Goal: Task Accomplishment & Management: Manage account settings

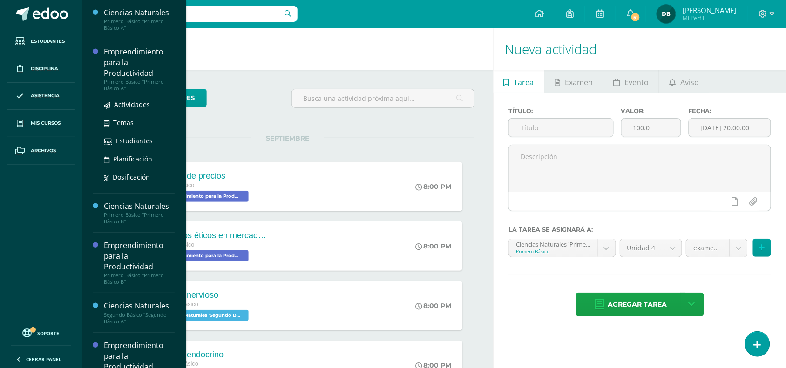
click at [135, 74] on div "Emprendimiento para la Productividad" at bounding box center [139, 63] width 71 height 32
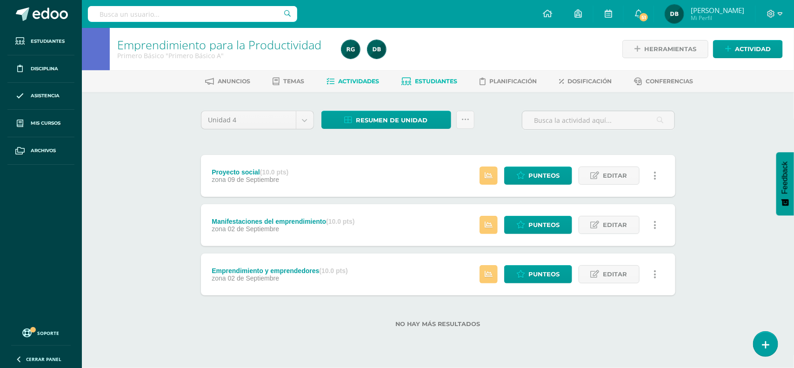
click at [430, 84] on link "Estudiantes" at bounding box center [430, 81] width 56 height 15
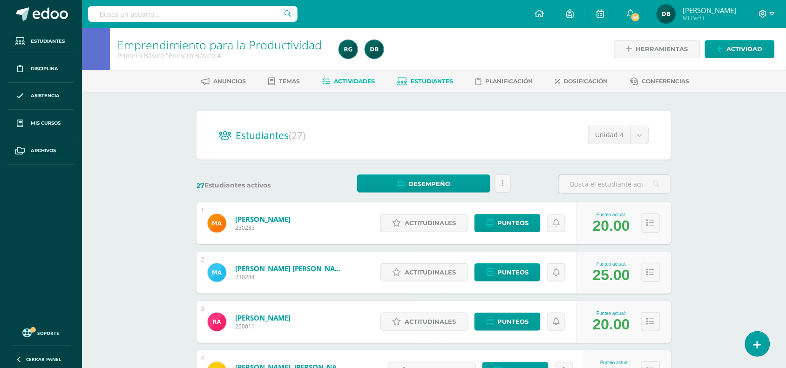
click at [361, 84] on link "Actividades" at bounding box center [348, 81] width 53 height 15
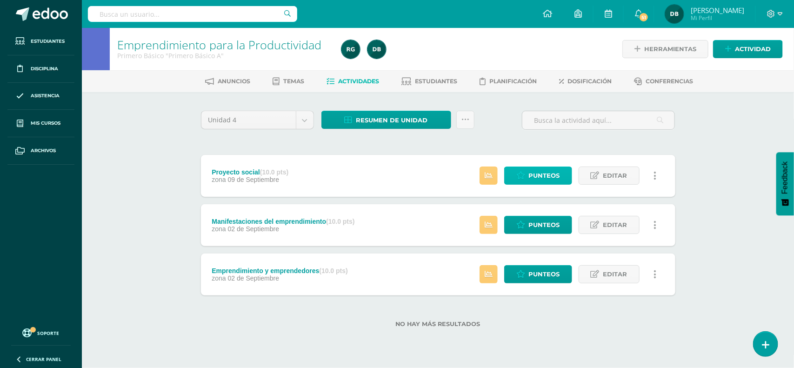
click at [538, 172] on span "Punteos" at bounding box center [544, 175] width 31 height 17
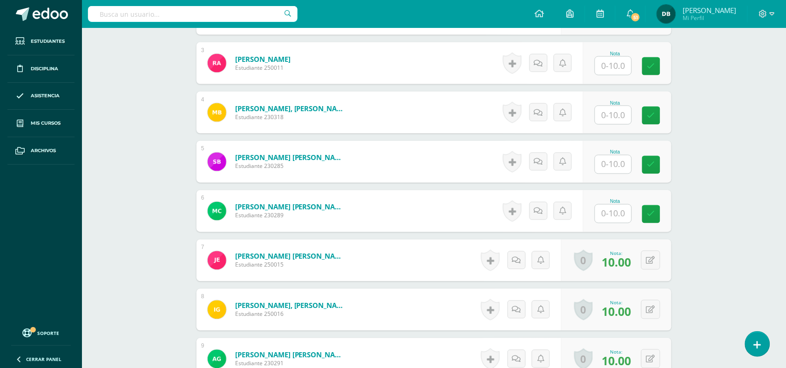
scroll to position [380, 0]
click at [615, 115] on input "text" at bounding box center [618, 115] width 37 height 19
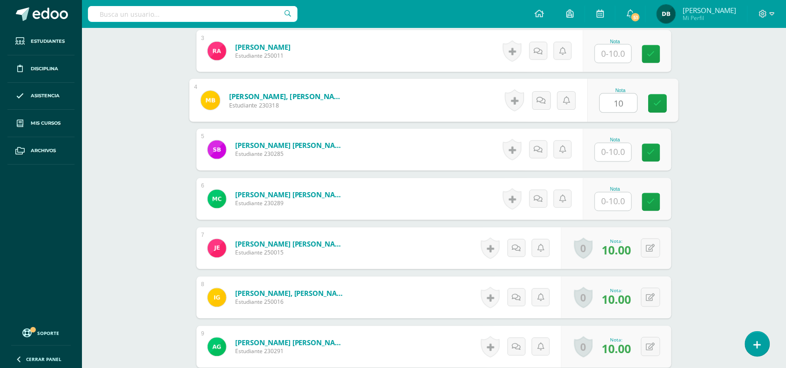
scroll to position [390, 0]
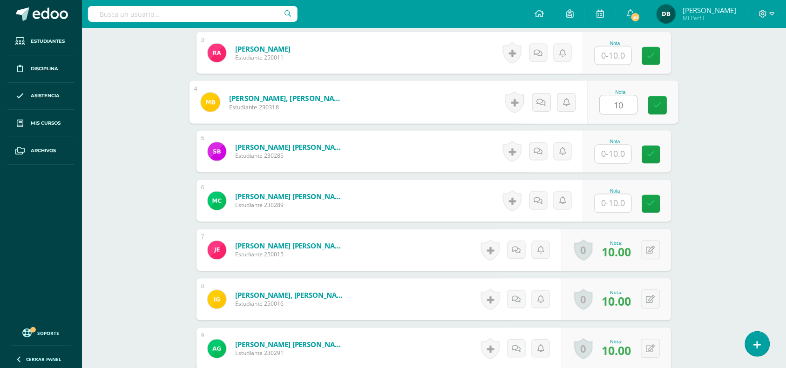
type input "10"
click at [615, 115] on div "Nota 10" at bounding box center [627, 102] width 88 height 42
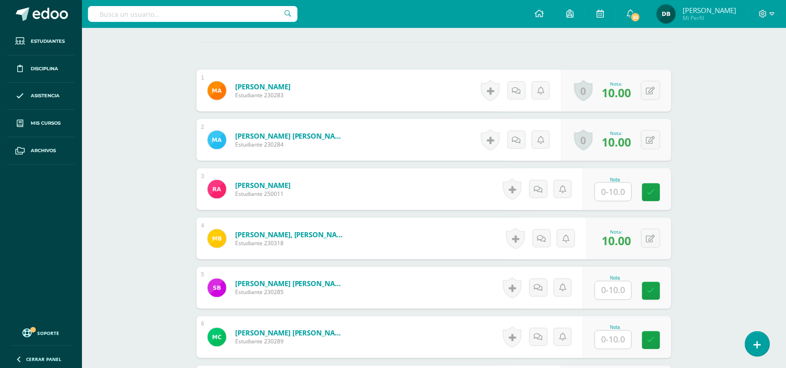
scroll to position [253, 0]
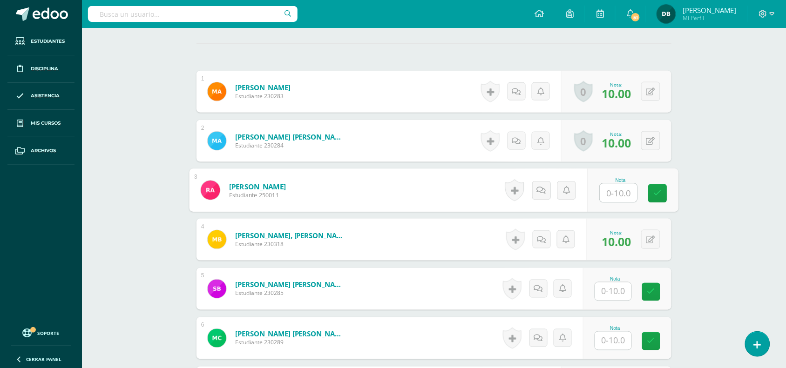
click at [613, 194] on input "text" at bounding box center [618, 193] width 37 height 19
type input "10"
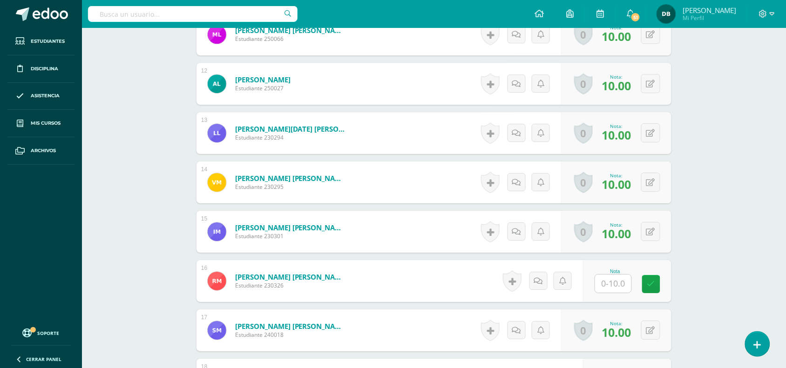
scroll to position [808, 0]
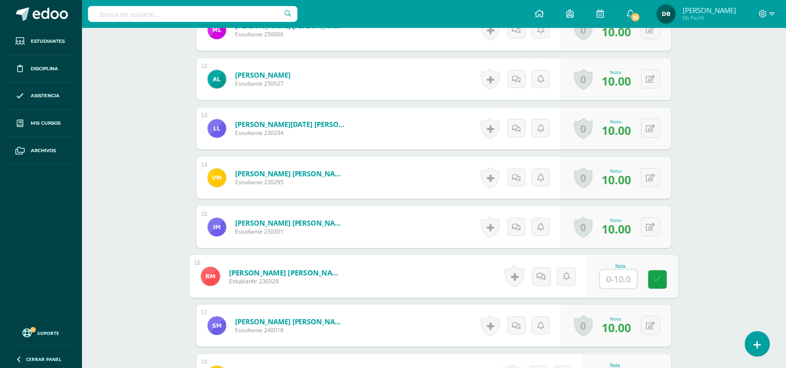
click at [612, 276] on input "text" at bounding box center [618, 279] width 37 height 19
type input "10"
click at [724, 213] on div "Emprendimiento para la Productividad Primero Básico "Primero Básico A" Herramie…" at bounding box center [434, 83] width 704 height 1726
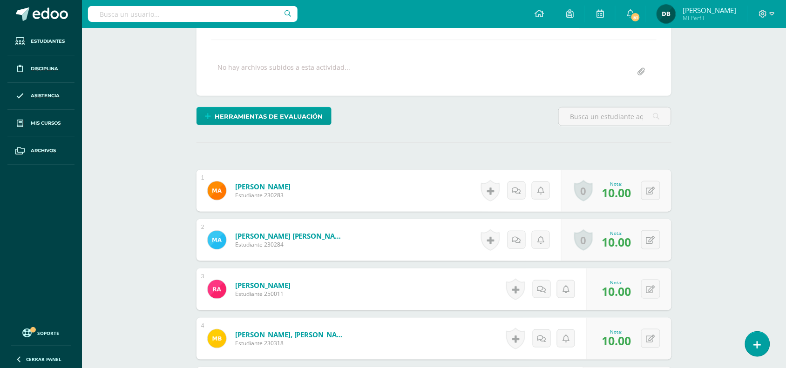
scroll to position [0, 0]
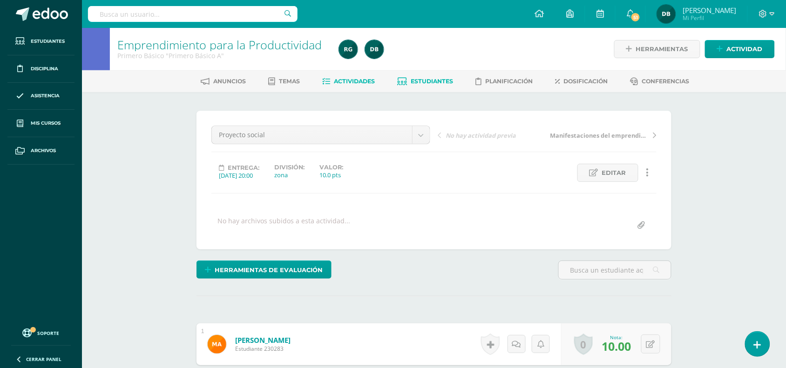
click at [426, 85] on link "Estudiantes" at bounding box center [425, 81] width 56 height 15
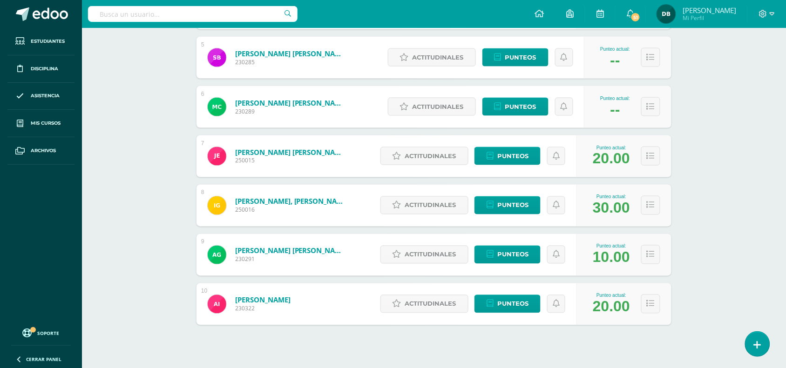
scroll to position [378, 0]
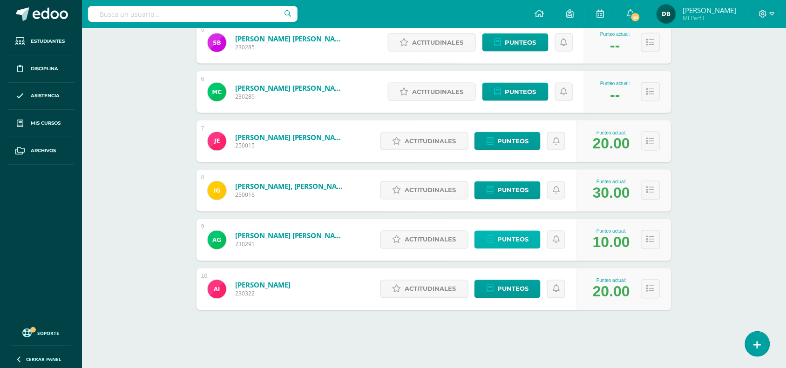
click at [521, 242] on span "Punteos" at bounding box center [512, 239] width 31 height 17
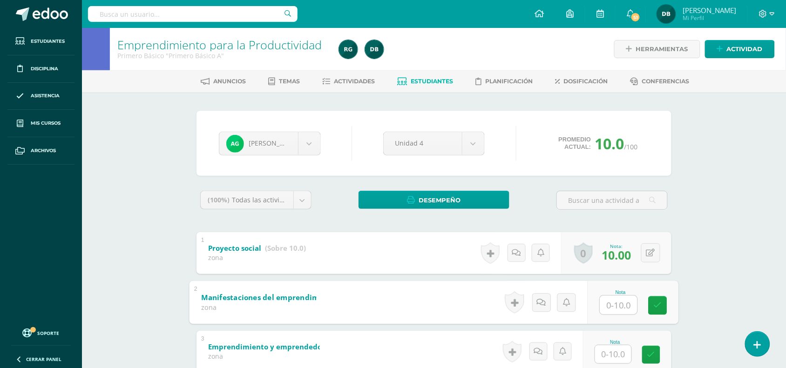
click at [623, 303] on input "text" at bounding box center [618, 304] width 37 height 19
type input "10"
click at [367, 89] on div "Anuncios Temas Actividades Estudiantes Planificación Dosificación Conferencias" at bounding box center [445, 81] width 726 height 22
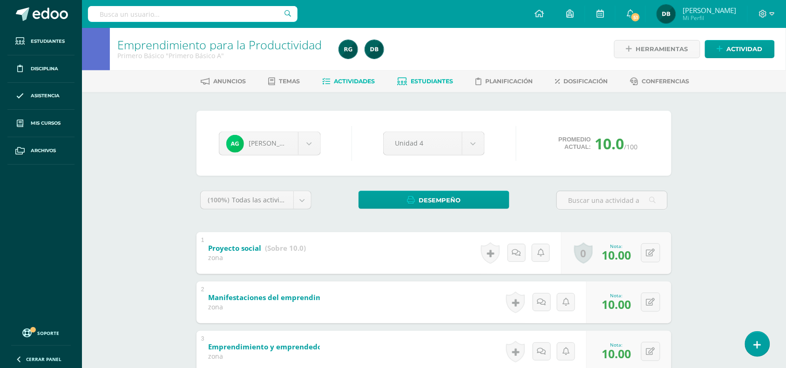
click at [355, 79] on span "Actividades" at bounding box center [354, 81] width 41 height 7
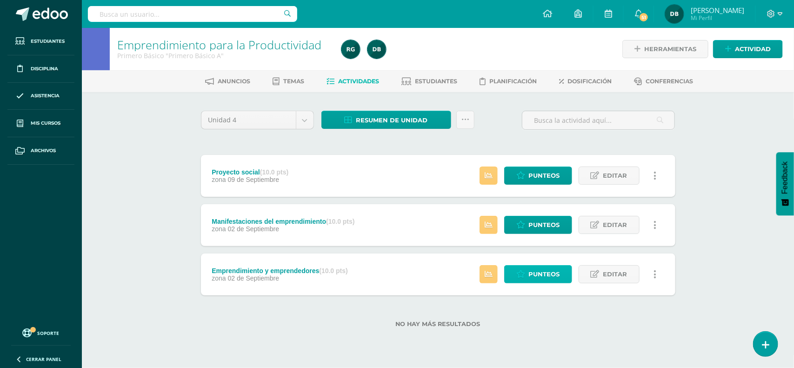
click at [542, 274] on span "Punteos" at bounding box center [544, 274] width 31 height 17
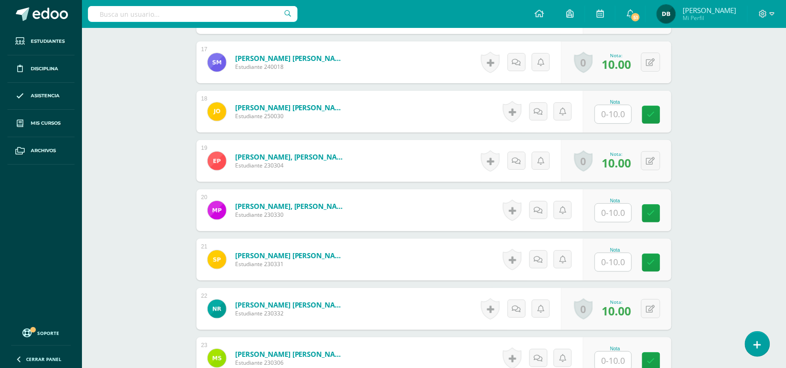
scroll to position [1072, 0]
click at [638, 207] on div "Nota" at bounding box center [627, 210] width 88 height 42
click at [634, 208] on div "Nota" at bounding box center [614, 210] width 41 height 24
click at [598, 205] on div "Nota" at bounding box center [632, 209] width 91 height 43
type input "0"
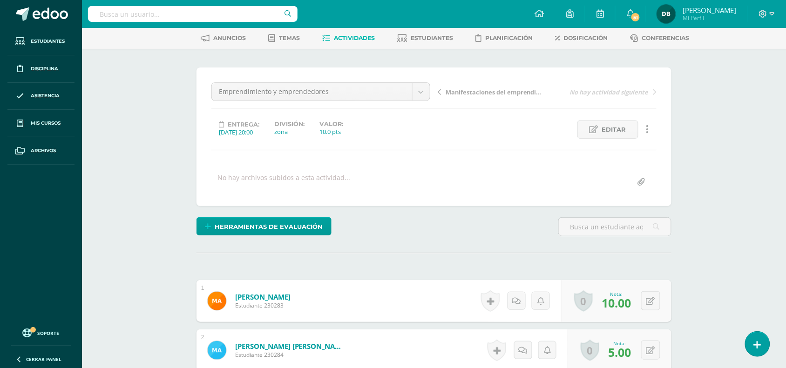
scroll to position [20, 0]
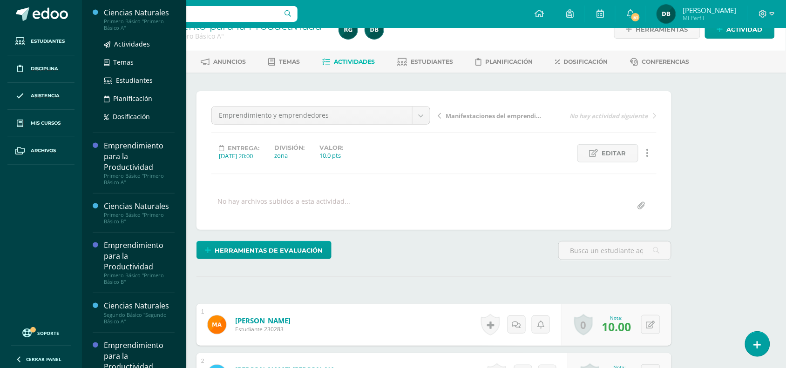
click at [126, 25] on div "Primero Básico "Primero Básico A"" at bounding box center [139, 24] width 71 height 13
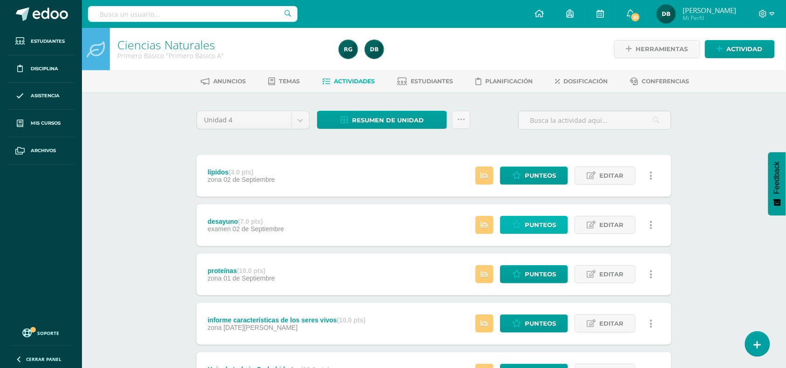
click at [530, 222] on span "Punteos" at bounding box center [539, 224] width 31 height 17
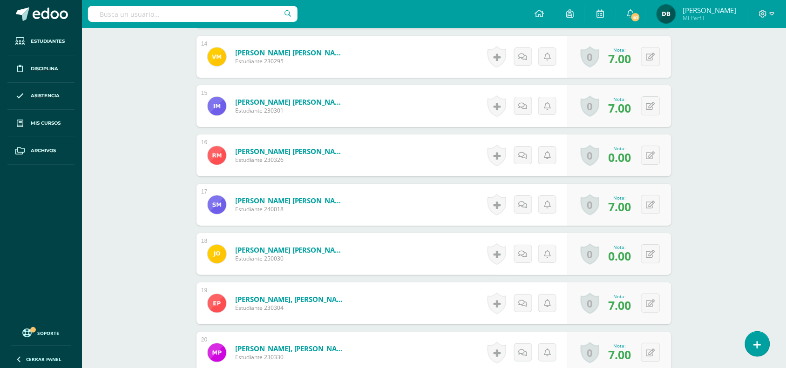
scroll to position [927, 0]
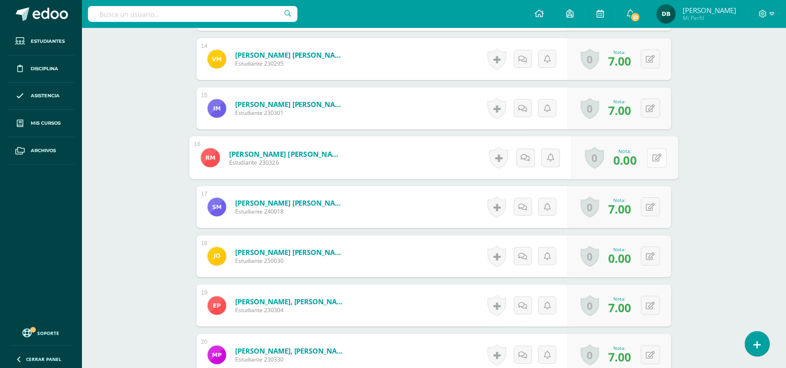
click at [653, 150] on button at bounding box center [657, 158] width 20 height 20
type input "7"
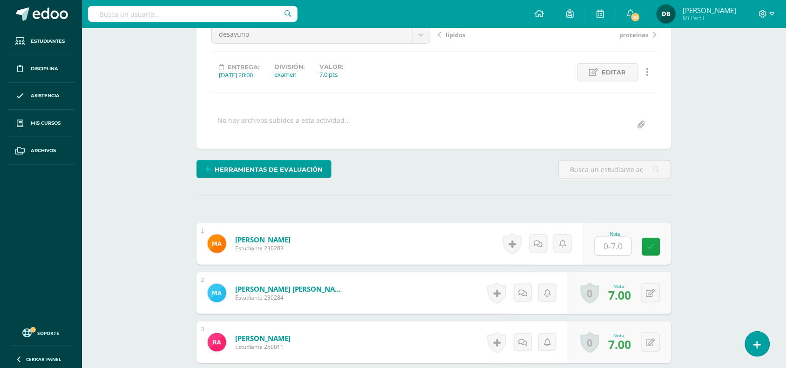
scroll to position [0, 0]
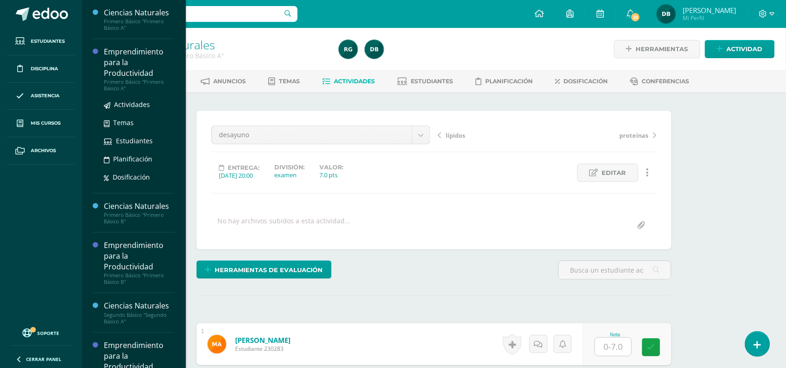
click at [132, 60] on div "Emprendimiento para la Productividad" at bounding box center [139, 63] width 71 height 32
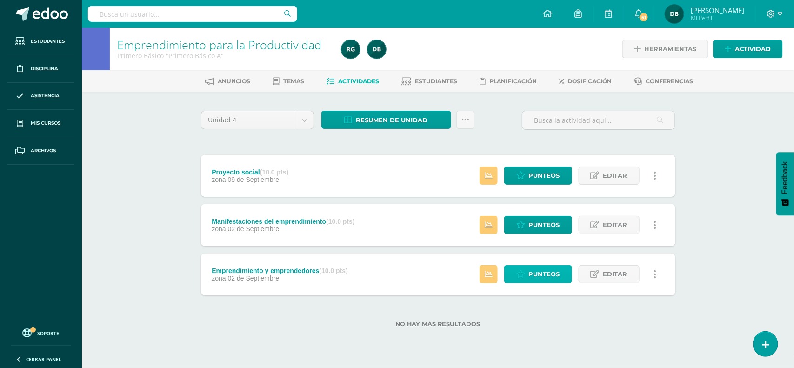
click at [534, 280] on span "Punteos" at bounding box center [544, 274] width 31 height 17
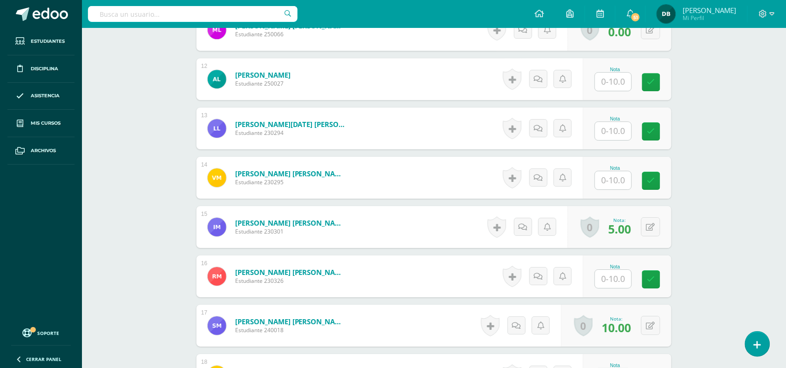
scroll to position [808, 0]
click at [605, 280] on input "text" at bounding box center [618, 278] width 37 height 19
type input "10"
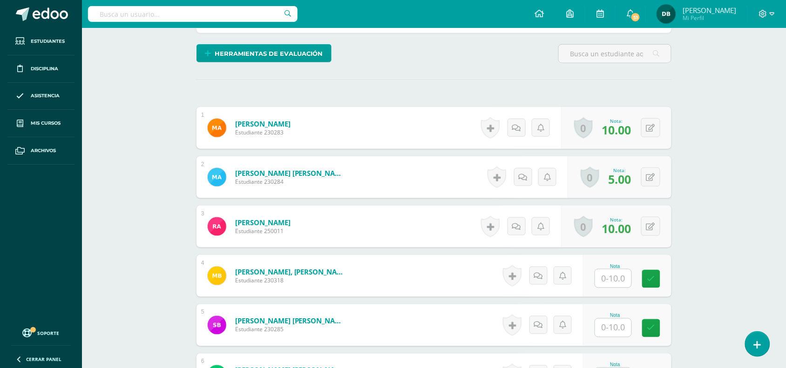
scroll to position [0, 0]
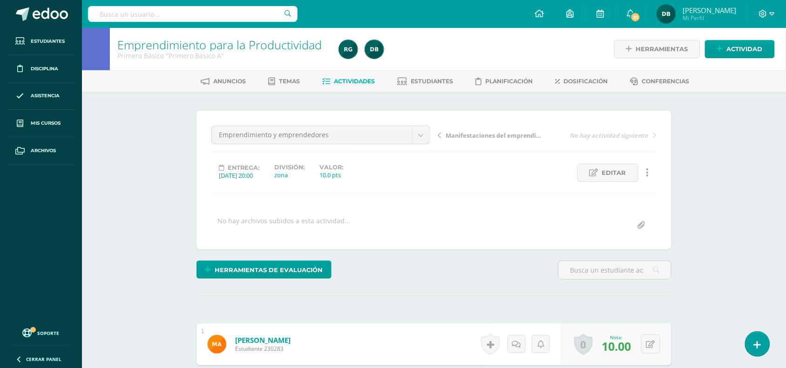
click at [457, 133] on span "Manifestaciones del emprendimiento" at bounding box center [494, 135] width 99 height 8
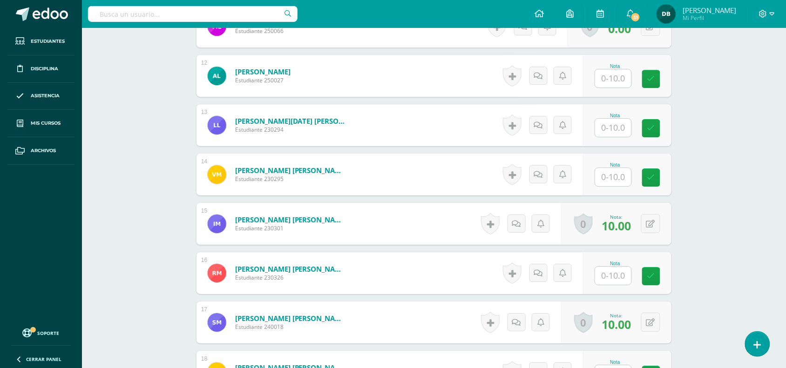
scroll to position [812, 0]
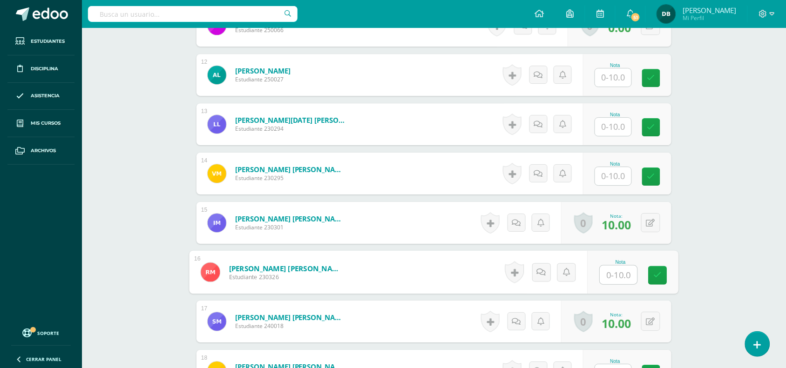
click at [614, 269] on input "text" at bounding box center [618, 275] width 37 height 19
type input "5"
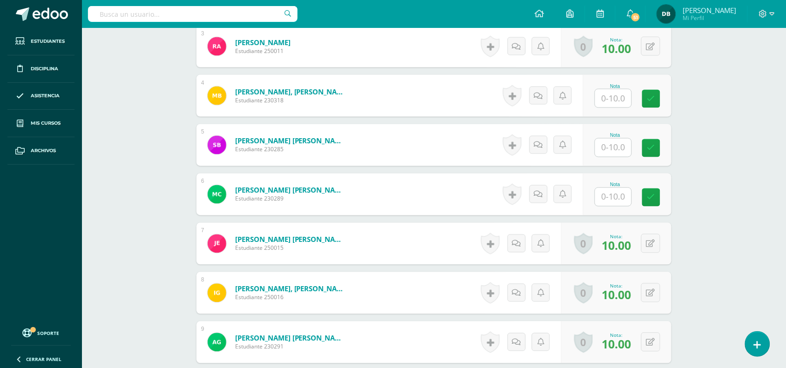
scroll to position [0, 0]
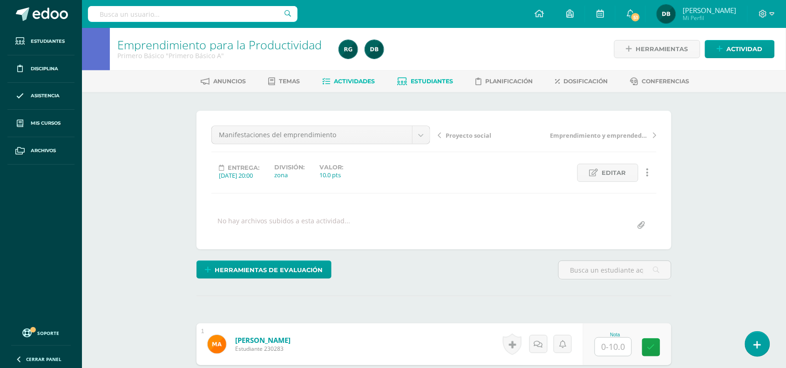
click at [435, 83] on span "Estudiantes" at bounding box center [432, 81] width 42 height 7
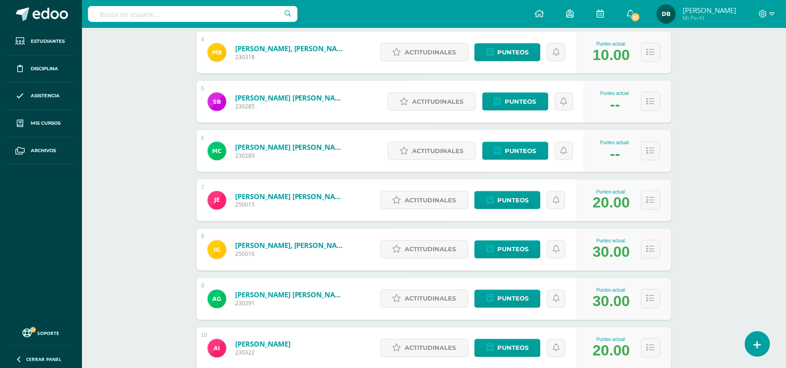
scroll to position [321, 0]
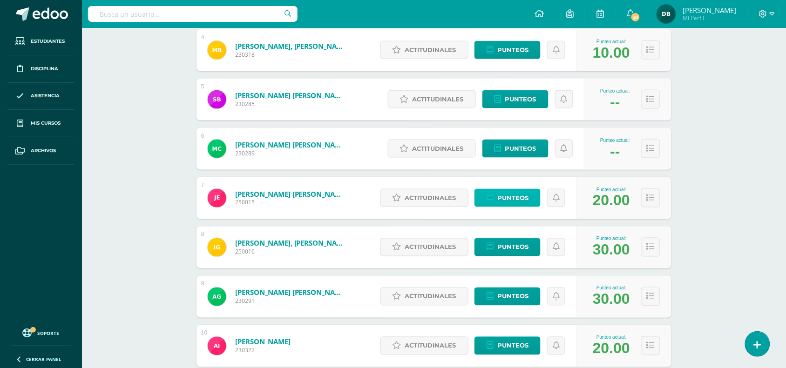
click at [530, 198] on link "Punteos" at bounding box center [507, 198] width 66 height 18
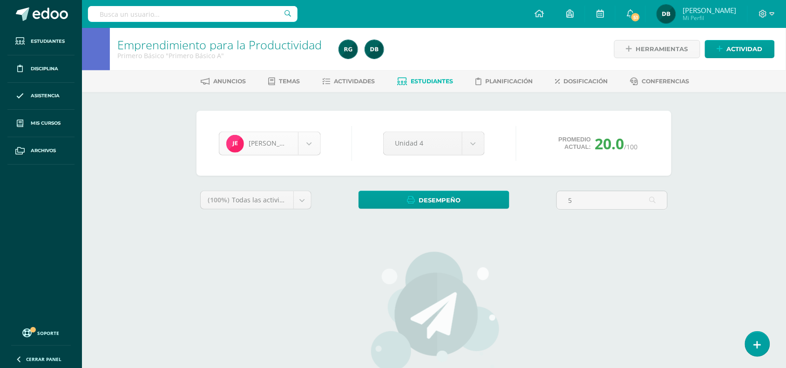
type input "5"
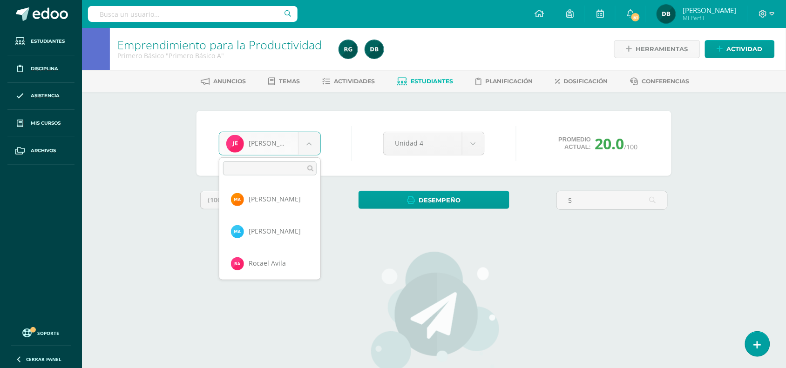
click at [307, 142] on body "Estudiantes Disciplina Asistencia Mis cursos Archivos Soporte Centro de ayuda Ú…" at bounding box center [393, 238] width 786 height 477
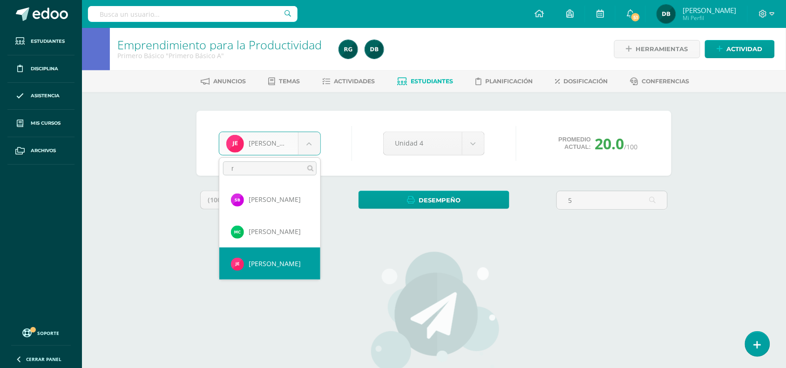
scroll to position [0, 0]
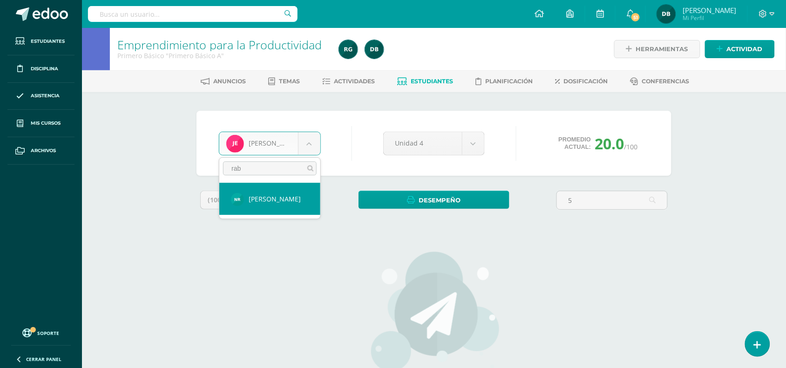
type input "rab"
select select "495"
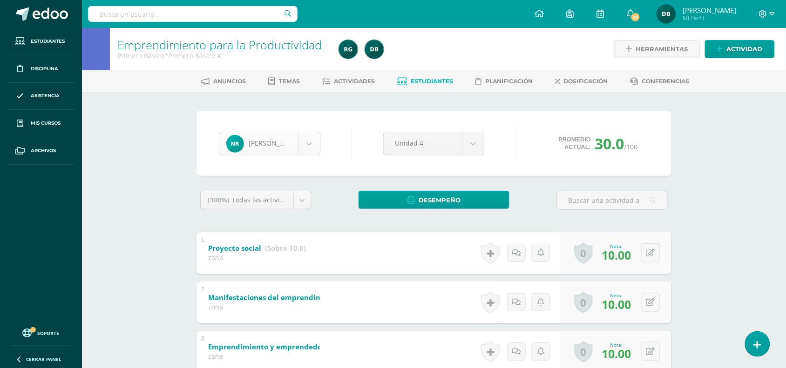
scroll to position [610, 0]
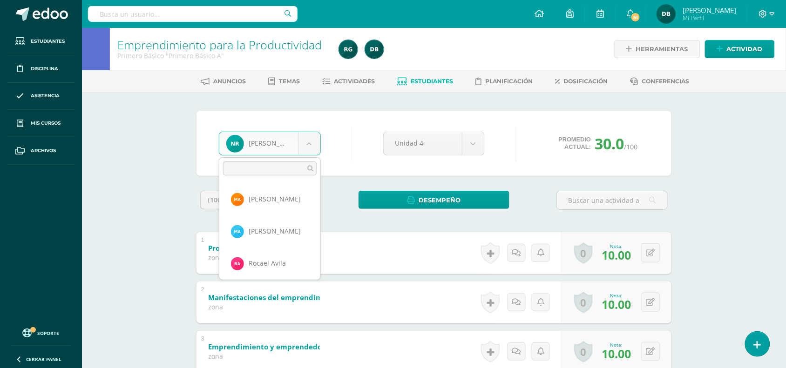
click at [315, 149] on body "Estudiantes Disciplina Asistencia Mis cursos Archivos Soporte Centro de ayuda Ú…" at bounding box center [393, 217] width 786 height 435
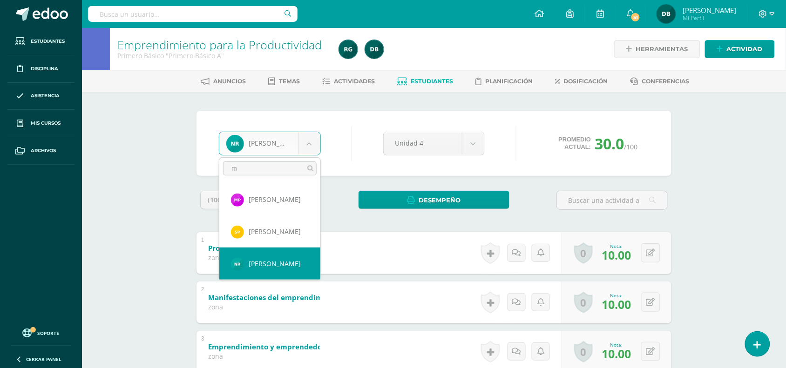
scroll to position [0, 0]
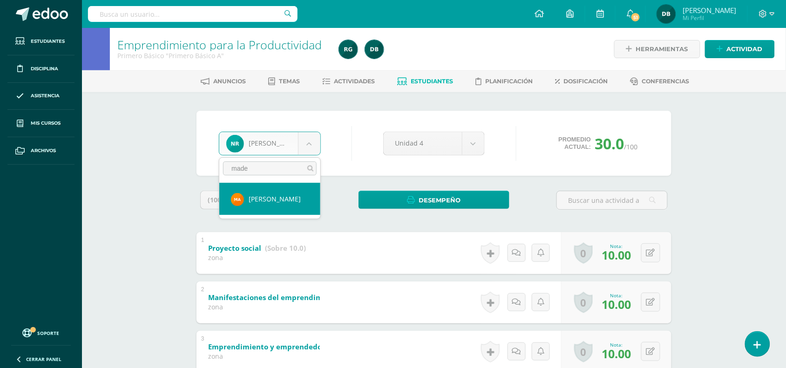
type input "made"
select select "507"
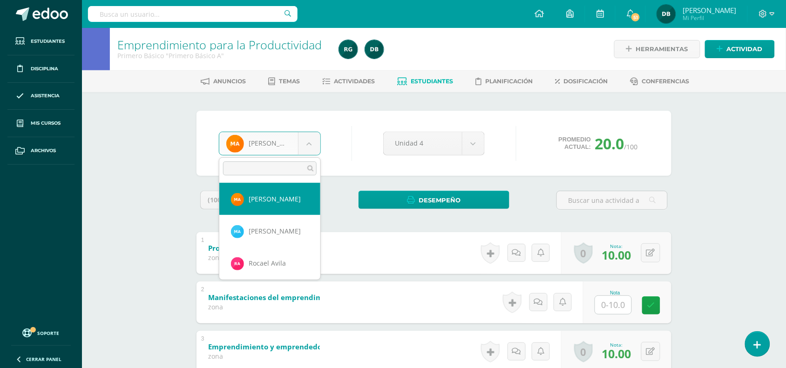
click at [299, 145] on body "Estudiantes Disciplina Asistencia Mis cursos Archivos Soporte Centro de ayuda Ú…" at bounding box center [393, 217] width 786 height 435
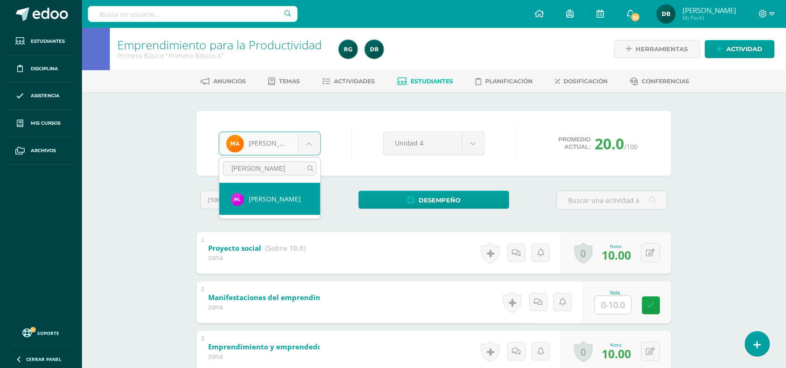
type input "loarca"
select select "1278"
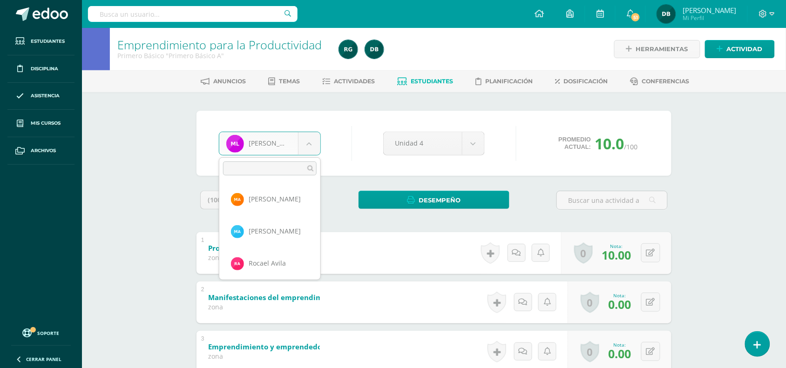
scroll to position [256, 0]
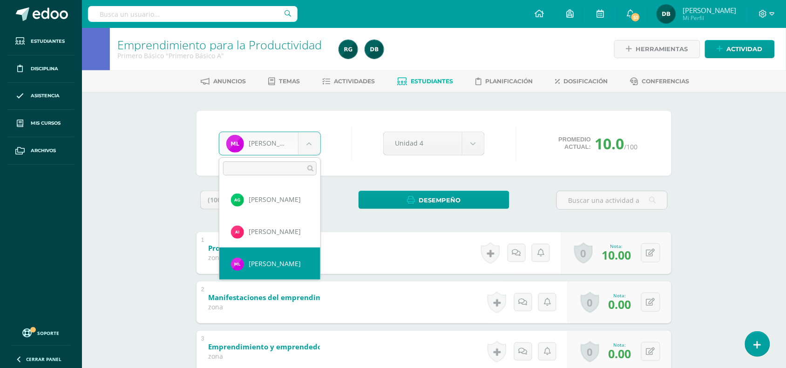
click at [315, 147] on body "Estudiantes Disciplina Asistencia Mis cursos Archivos Soporte Centro de ayuda Ú…" at bounding box center [393, 217] width 786 height 435
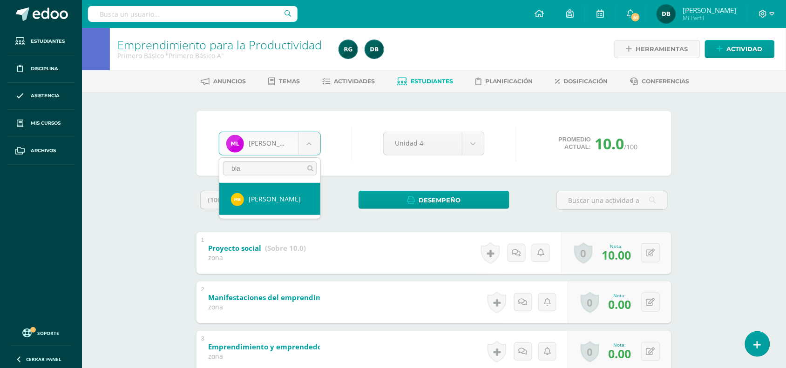
type input "bla"
select select "498"
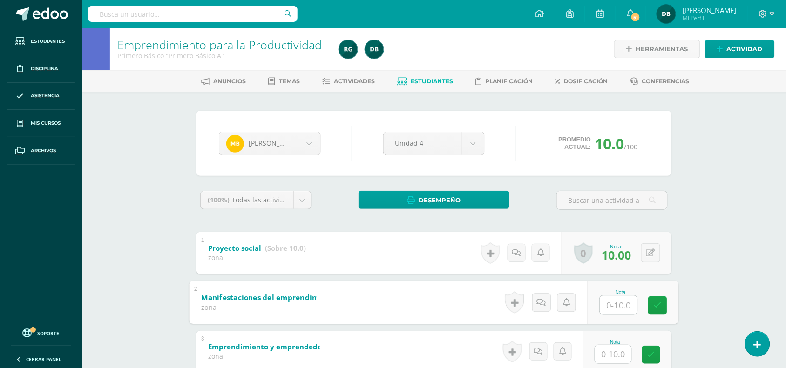
click at [613, 303] on input "text" at bounding box center [618, 304] width 37 height 19
type input "10"
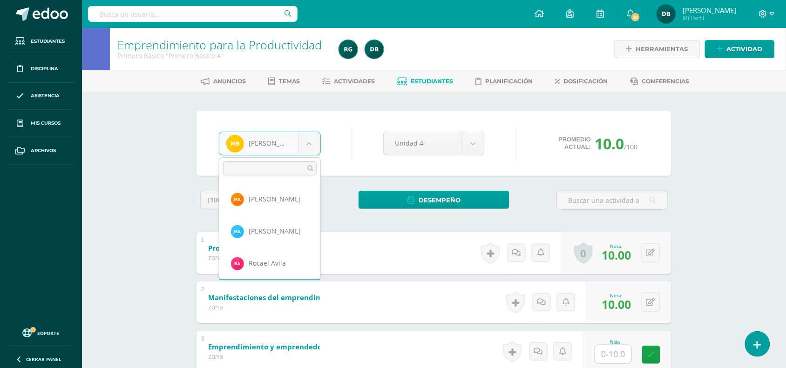
scroll to position [31, 0]
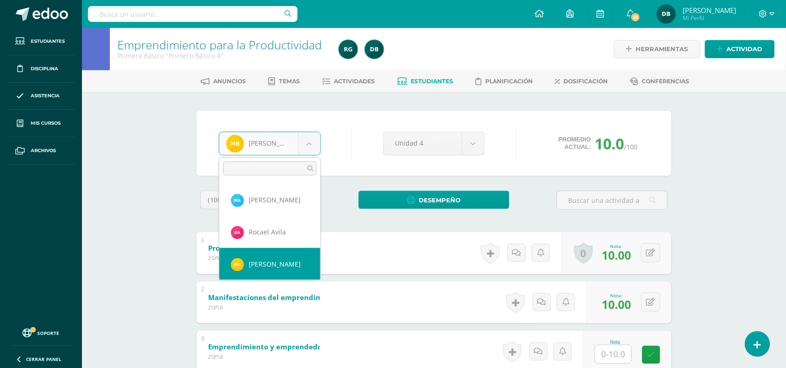
click at [312, 142] on body "Estudiantes Disciplina Asistencia Mis cursos Archivos Soporte Centro de ayuda Ú…" at bounding box center [393, 217] width 786 height 435
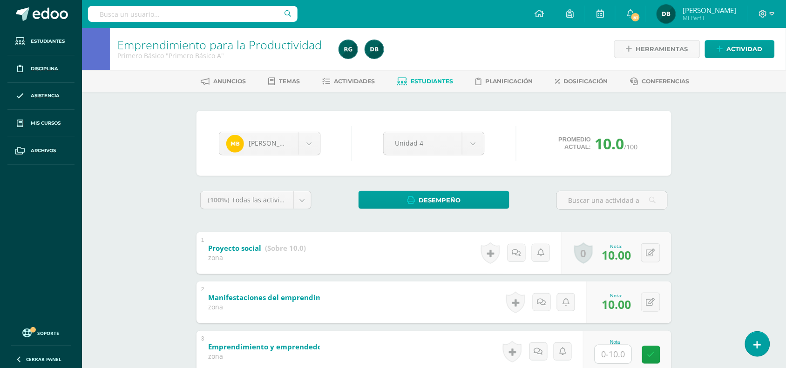
click at [613, 359] on body "Estudiantes Disciplina Asistencia Mis cursos Archivos Soporte Centro de ayuda Ú…" at bounding box center [393, 217] width 786 height 435
click at [605, 356] on input "text" at bounding box center [618, 354] width 37 height 19
type input "10"
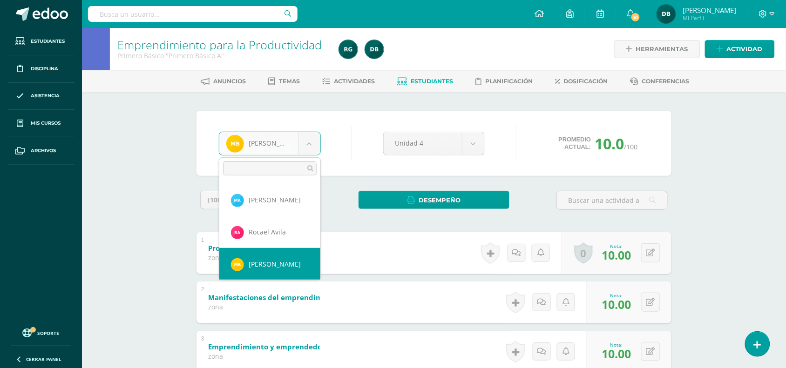
click at [317, 149] on body "Estudiantes Disciplina Asistencia Mis cursos Archivos Soporte Centro de ayuda Ú…" at bounding box center [393, 217] width 786 height 435
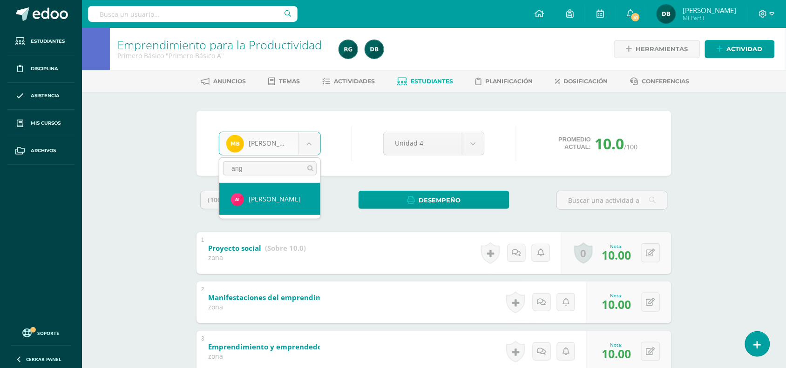
type input "ang"
select select "870"
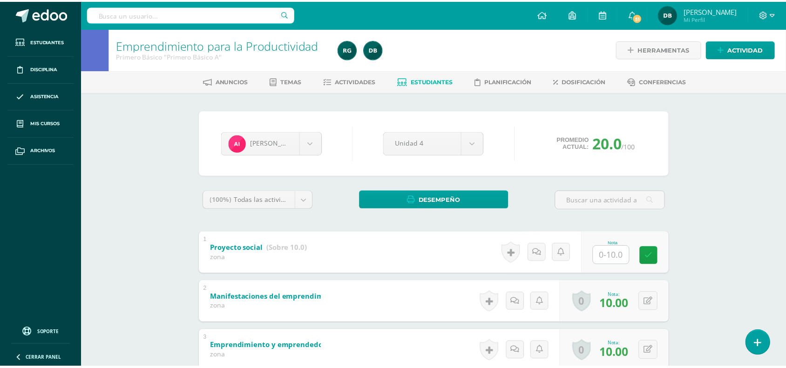
scroll to position [0, 0]
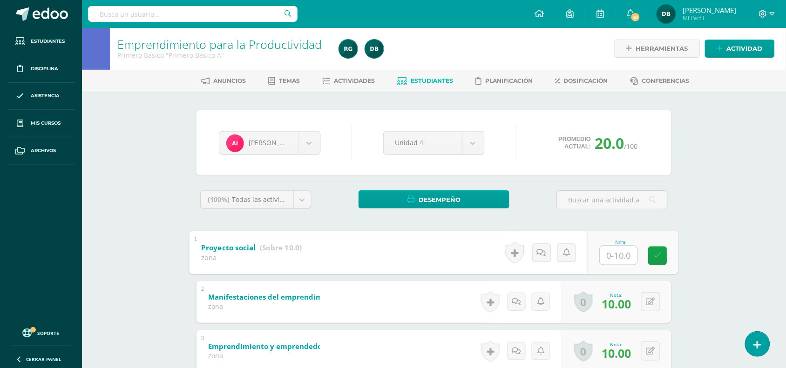
click at [613, 259] on input "text" at bounding box center [618, 255] width 37 height 19
type input "10"
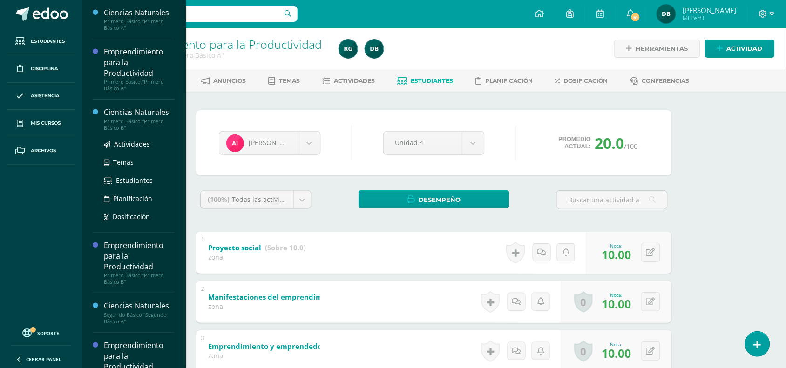
click at [138, 122] on div "Primero Básico "Primero Básico B"" at bounding box center [139, 124] width 71 height 13
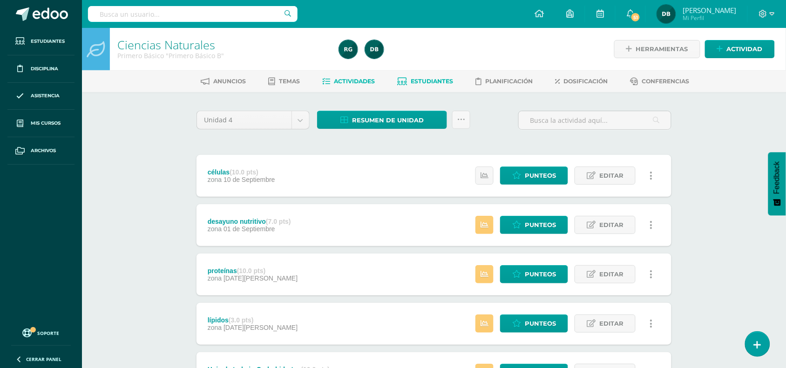
drag, startPoint x: 427, startPoint y: 70, endPoint x: 427, endPoint y: 82, distance: 12.1
click at [427, 82] on div "Anuncios Temas Actividades Estudiantes Planificación Dosificación Conferencias" at bounding box center [445, 81] width 726 height 22
click at [427, 82] on span "Estudiantes" at bounding box center [432, 81] width 42 height 7
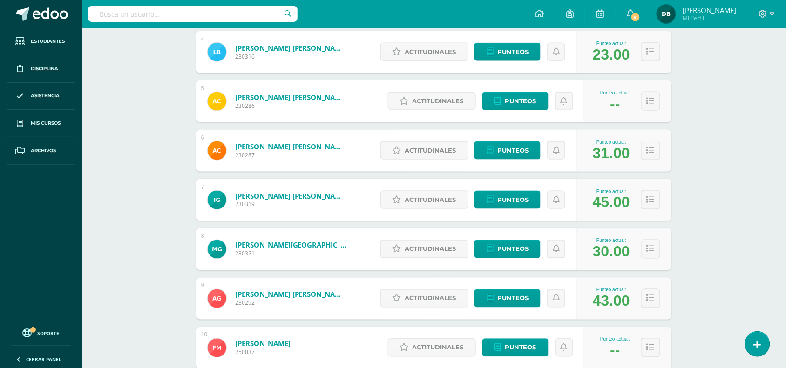
scroll to position [378, 0]
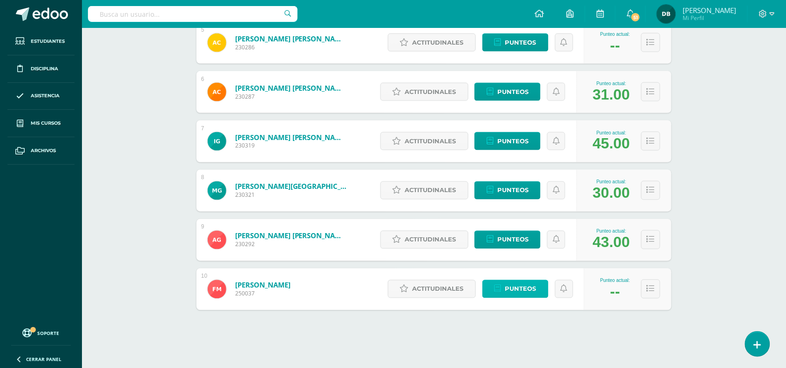
click at [515, 289] on span "Punteos" at bounding box center [520, 289] width 31 height 17
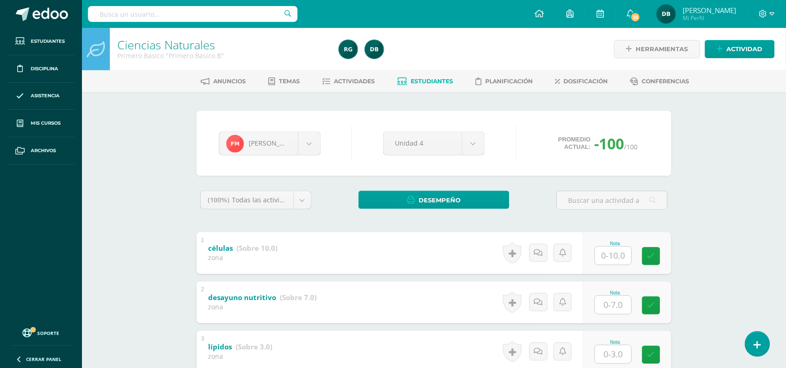
click at [515, 289] on div "Historial de actividad Actividad desayuno nutritivo creada por Diana Barrios Se…" at bounding box center [541, 303] width 84 height 42
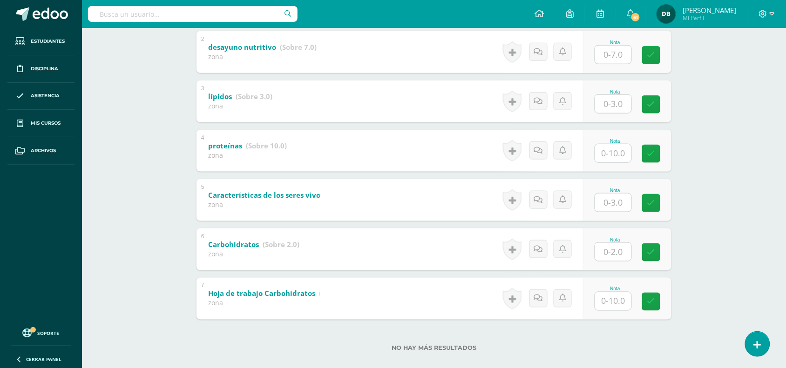
scroll to position [264, 0]
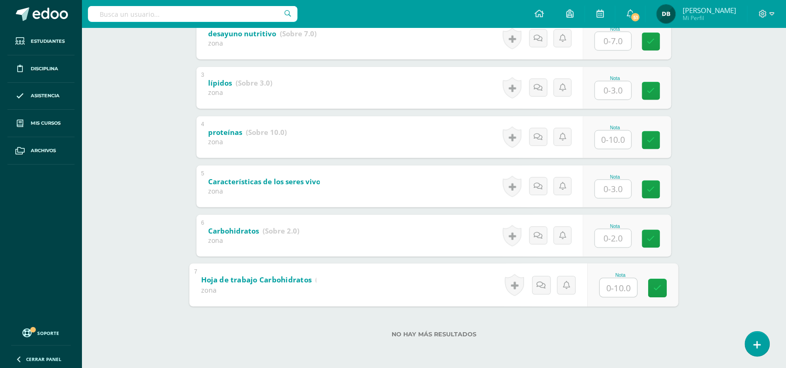
click at [604, 288] on input "text" at bounding box center [618, 287] width 37 height 19
type input "5"
click at [538, 285] on icon at bounding box center [541, 285] width 9 height 8
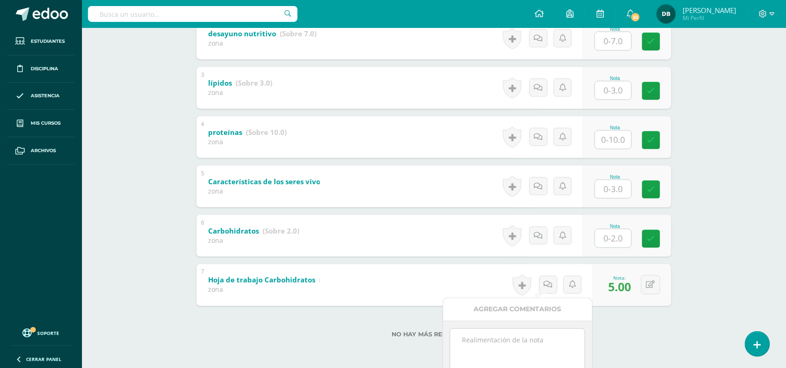
click at [530, 346] on textarea at bounding box center [517, 352] width 134 height 47
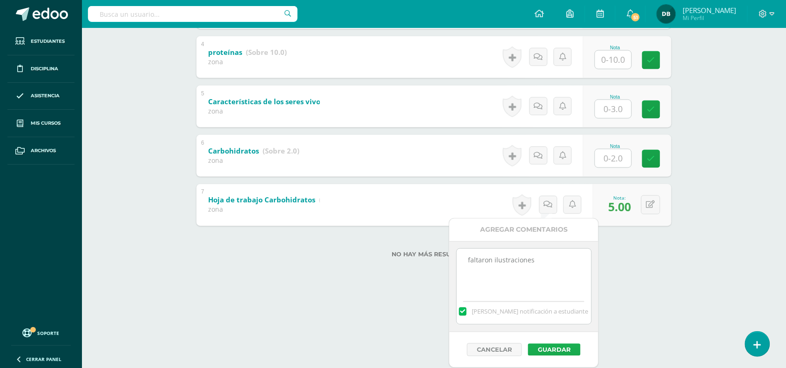
type textarea "faltaron ilustraciones"
click at [538, 346] on button "Guardar" at bounding box center [554, 350] width 53 height 12
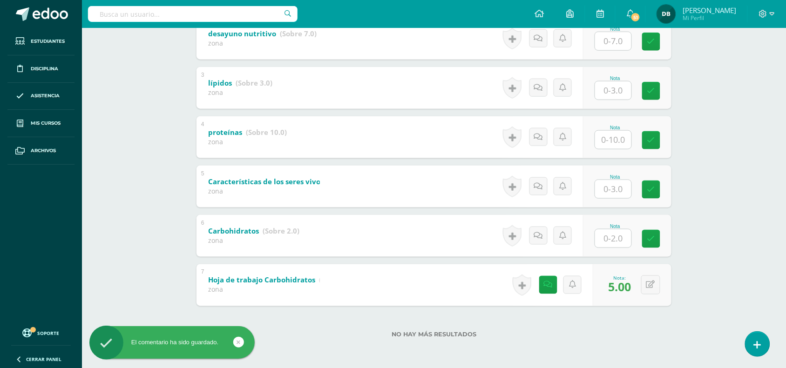
scroll to position [264, 0]
click at [615, 194] on input "text" at bounding box center [618, 189] width 37 height 19
type input "3"
type input "2"
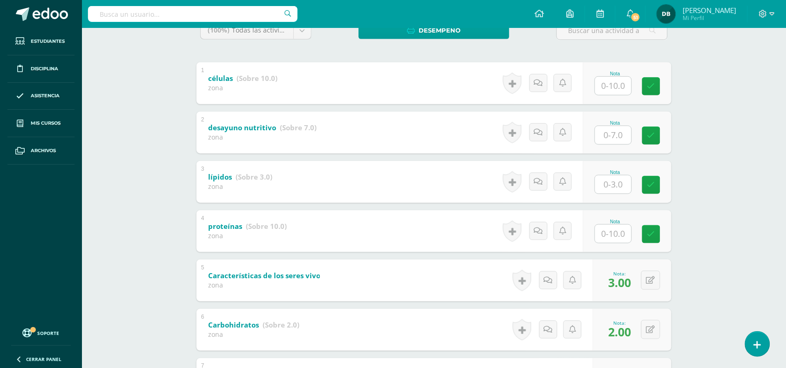
scroll to position [168, 0]
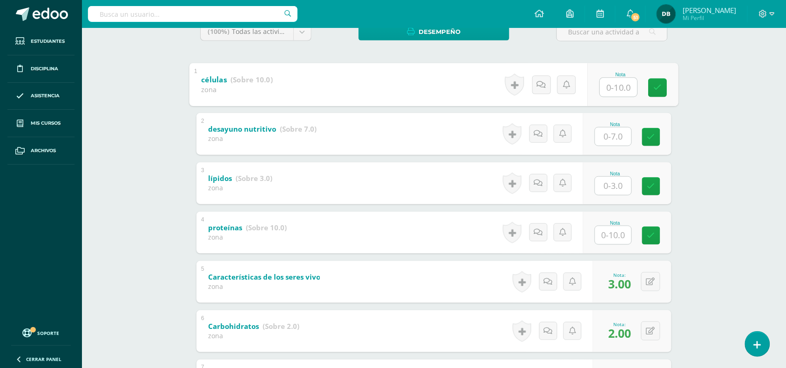
click at [608, 94] on input "text" at bounding box center [618, 87] width 37 height 19
type input "10"
click at [622, 181] on input "text" at bounding box center [618, 185] width 37 height 19
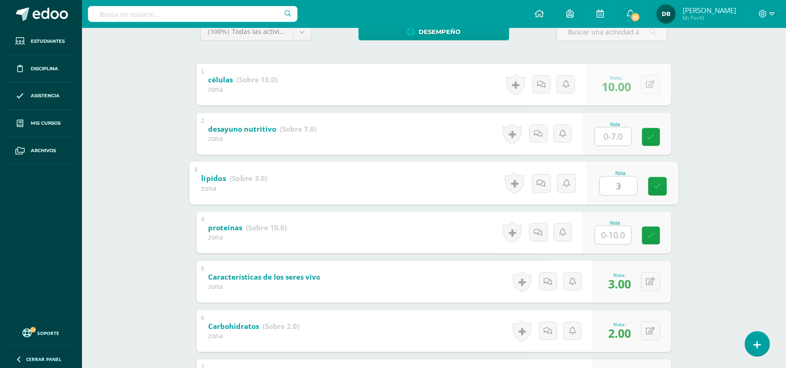
type input "3"
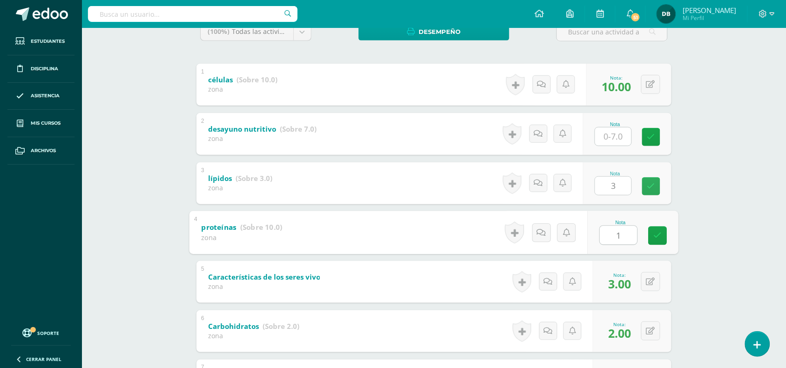
type input "10"
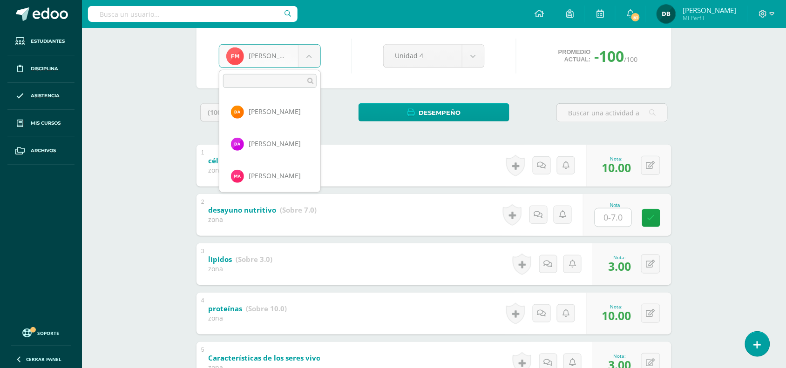
scroll to position [224, 0]
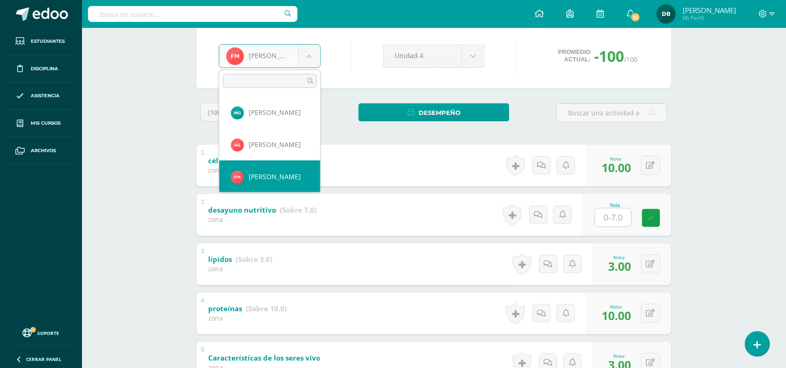
click at [309, 59] on body "El comentario ha sido guardado. Estudiantes Disciplina Asistencia Mis cursos Ar…" at bounding box center [393, 229] width 786 height 632
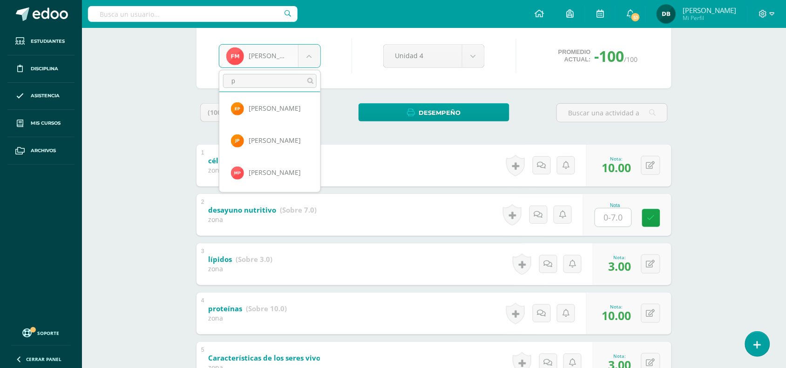
scroll to position [0, 0]
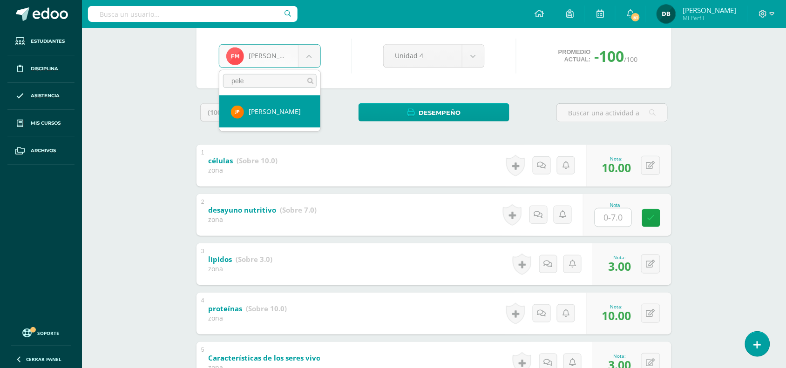
type input "pele"
select select "202"
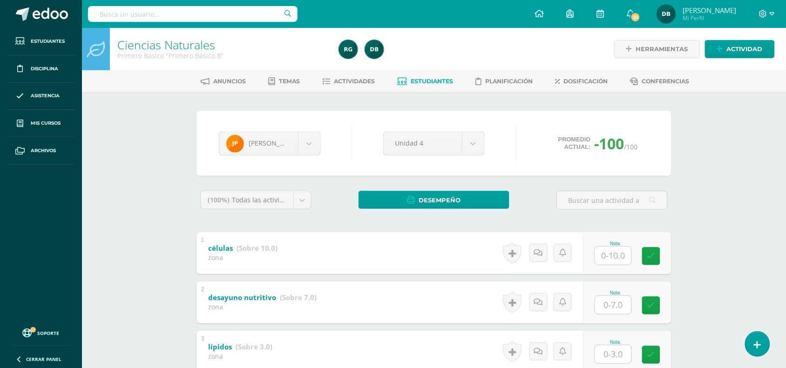
click at [618, 253] on input "text" at bounding box center [613, 256] width 36 height 18
type input "8"
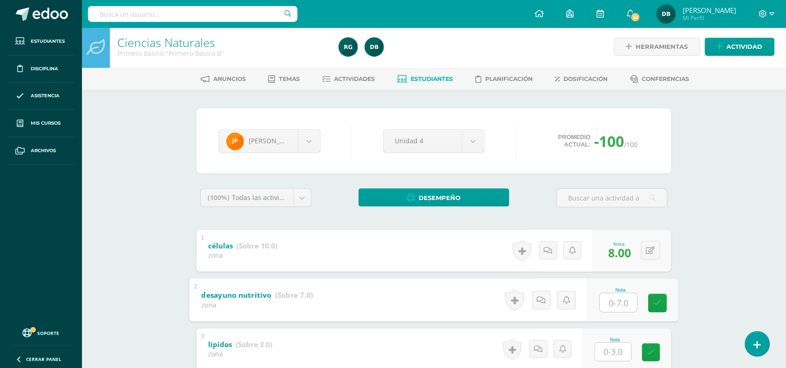
scroll to position [1, 0]
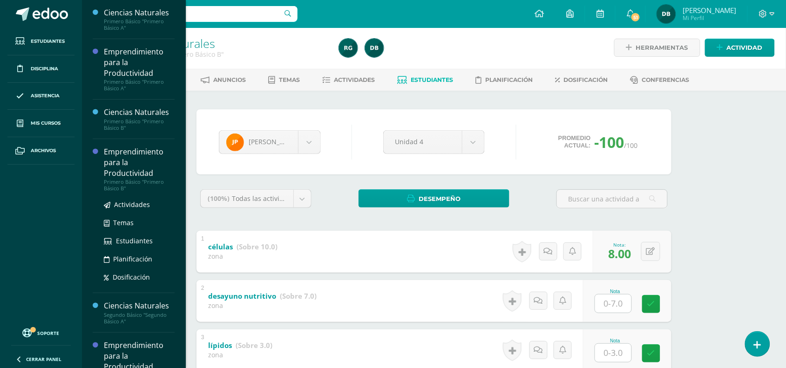
click at [125, 169] on div "Emprendimiento para la Productividad" at bounding box center [139, 163] width 71 height 32
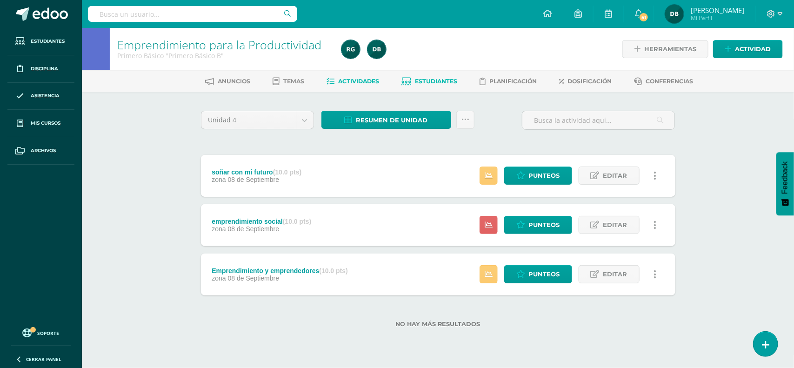
click at [424, 78] on span "Estudiantes" at bounding box center [436, 81] width 42 height 7
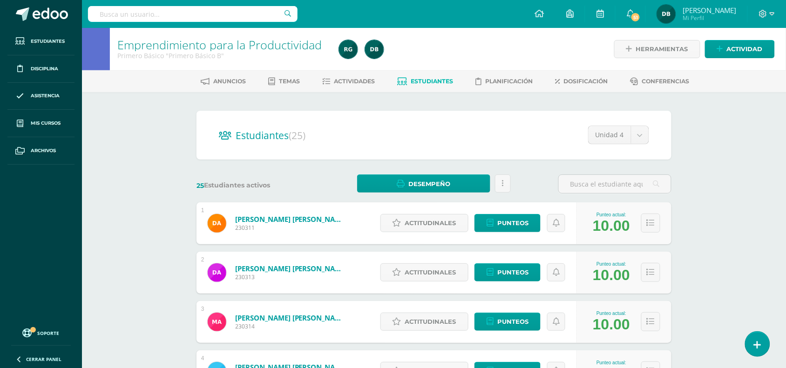
click at [424, 78] on span "Estudiantes" at bounding box center [432, 81] width 42 height 7
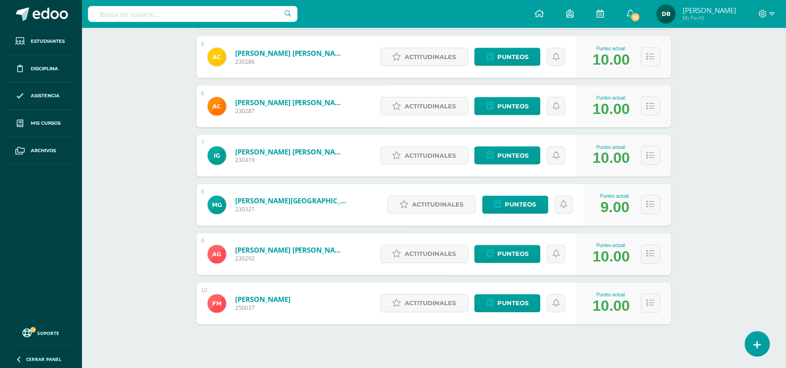
scroll to position [378, 0]
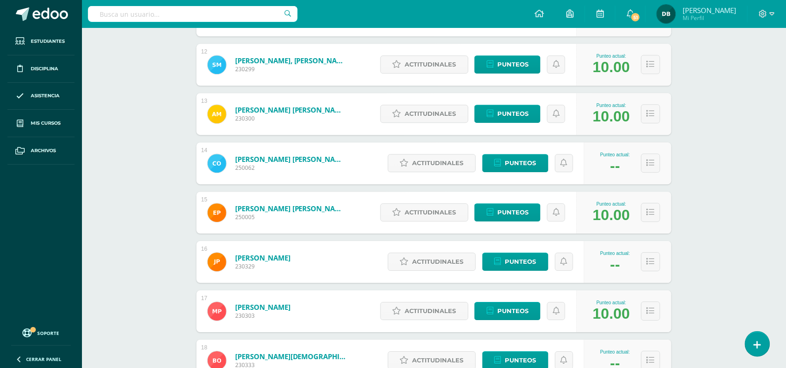
scroll to position [702, 0]
click at [522, 213] on span "Punteos" at bounding box center [512, 211] width 31 height 17
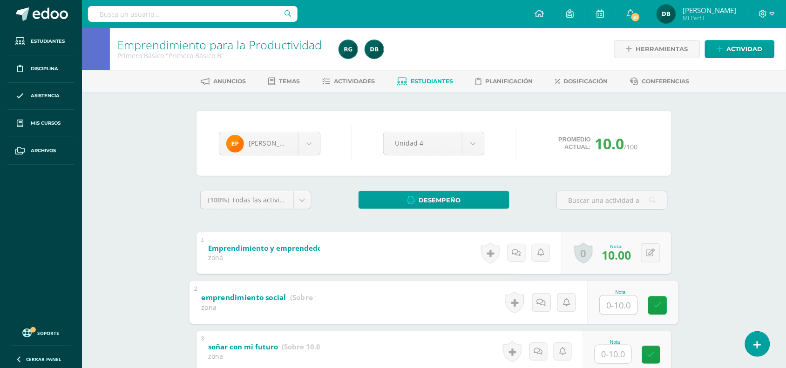
click at [620, 308] on input "text" at bounding box center [618, 304] width 37 height 19
type input "10"
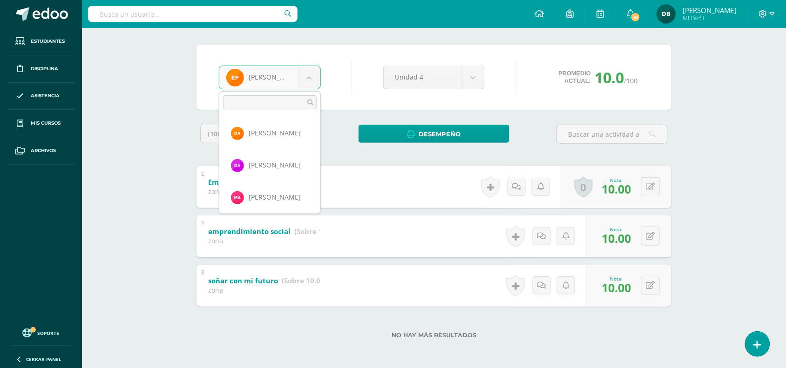
scroll to position [384, 0]
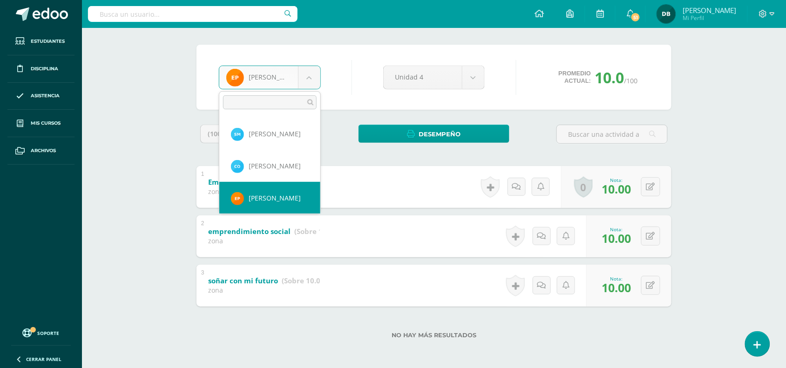
click at [310, 74] on body "Estudiantes Disciplina Asistencia Mis cursos Archivos Soporte Centro de ayuda Ú…" at bounding box center [393, 151] width 786 height 435
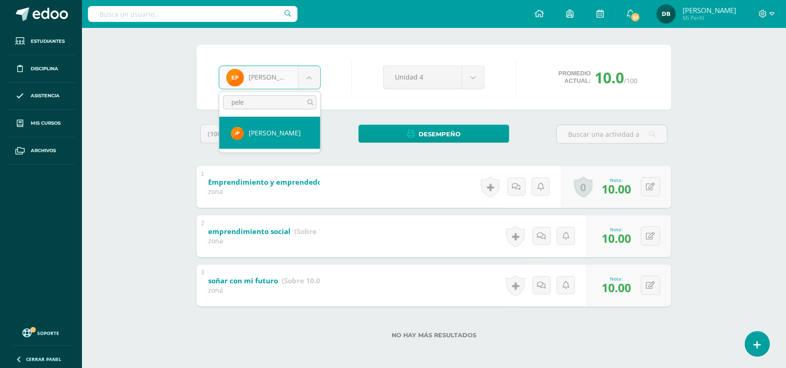
type input "pele"
select select "202"
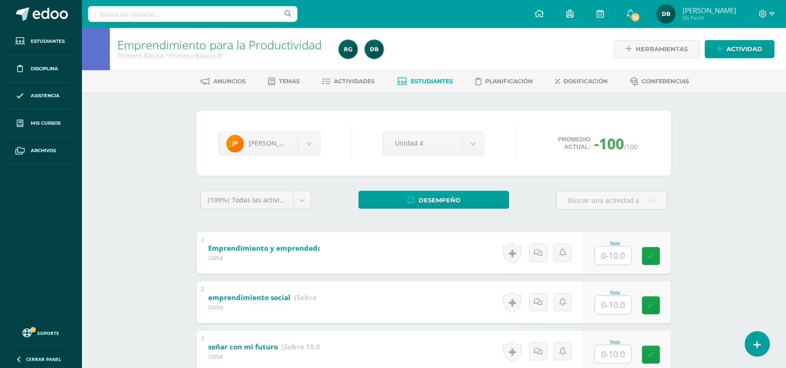
scroll to position [51, 0]
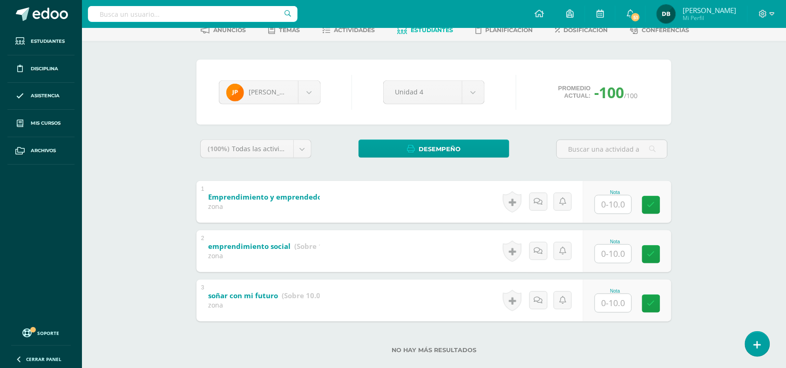
click at [619, 305] on input "text" at bounding box center [613, 303] width 36 height 18
click at [610, 203] on input "text" at bounding box center [618, 204] width 37 height 19
type input "10"
type input "0"
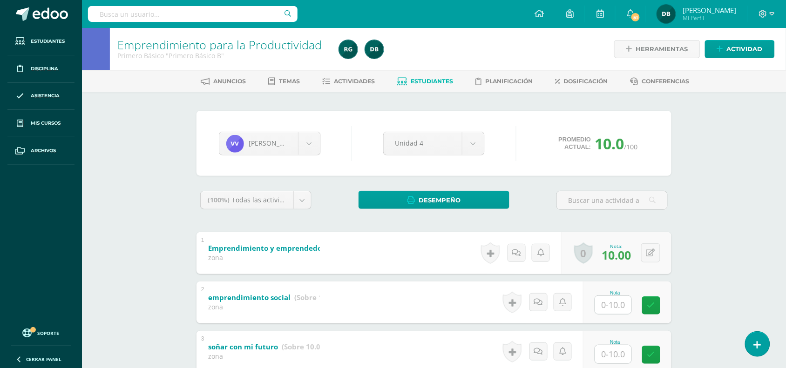
click at [618, 301] on input "text" at bounding box center [613, 305] width 36 height 18
type input "10"
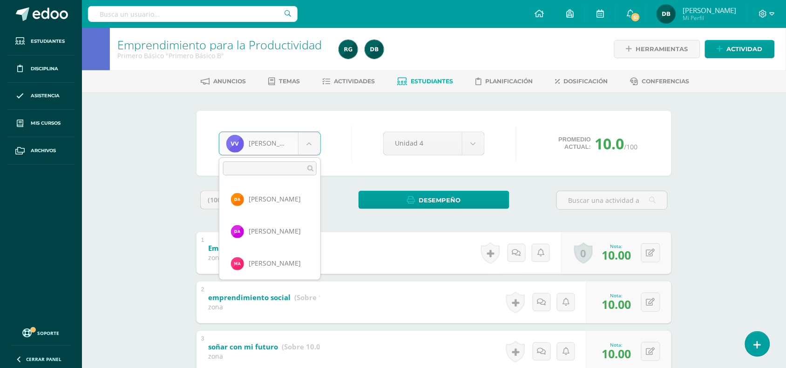
scroll to position [641, 0]
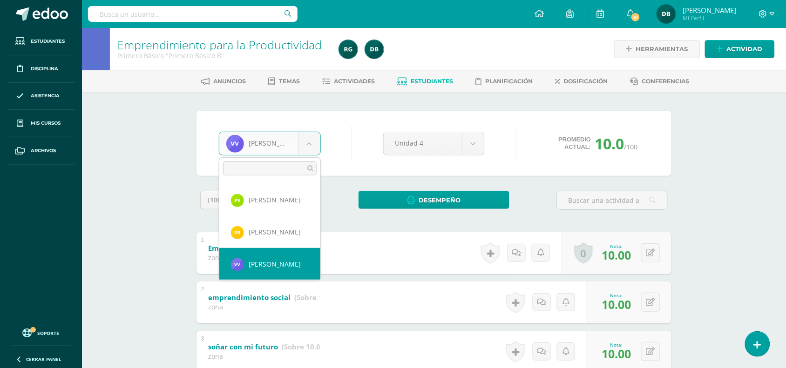
click at [316, 136] on body "Estudiantes Disciplina Asistencia Mis cursos Archivos Soporte Centro de ayuda Ú…" at bounding box center [393, 217] width 786 height 435
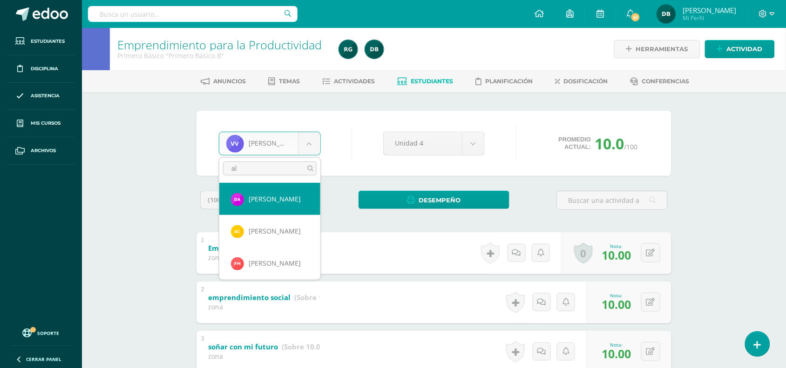
type input "al"
select select "217"
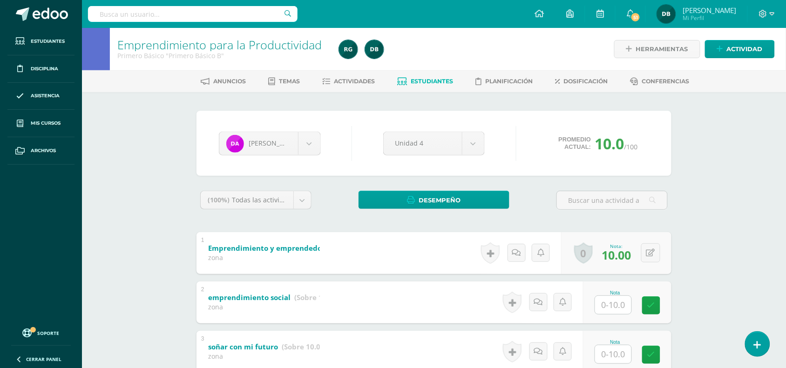
scroll to position [66, 0]
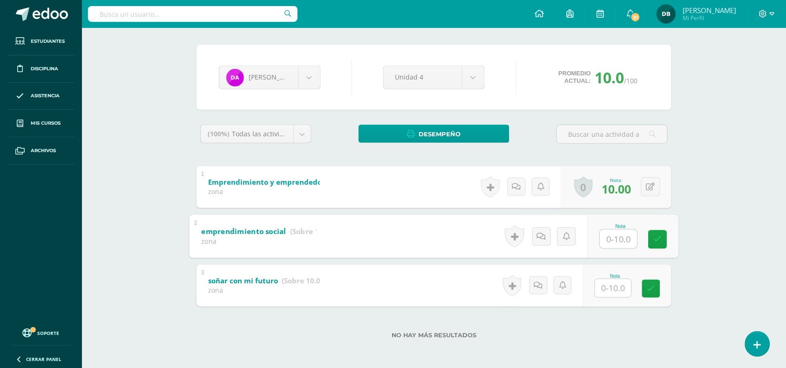
click at [615, 245] on input "text" at bounding box center [618, 238] width 37 height 19
type input "10"
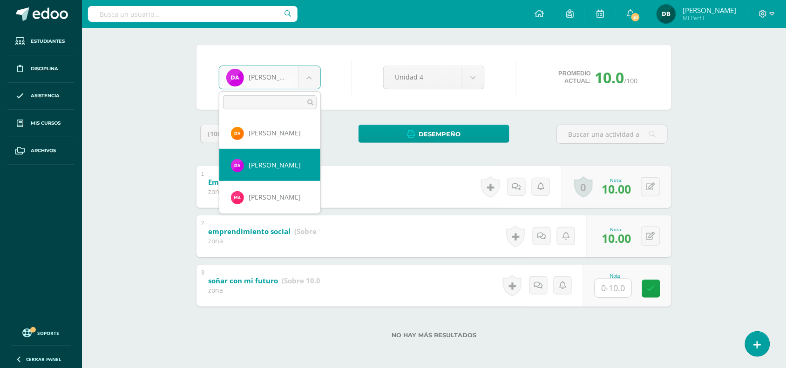
click at [303, 75] on body "Estudiantes Disciplina Asistencia Mis cursos Archivos Soporte Centro de ayuda Ú…" at bounding box center [393, 151] width 786 height 435
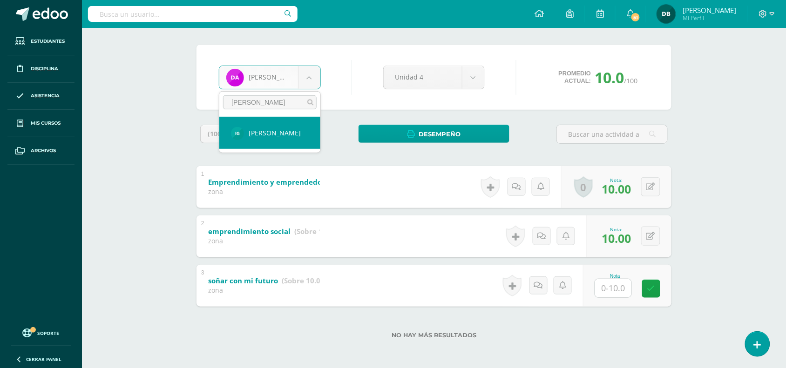
type input "garcia"
select select "801"
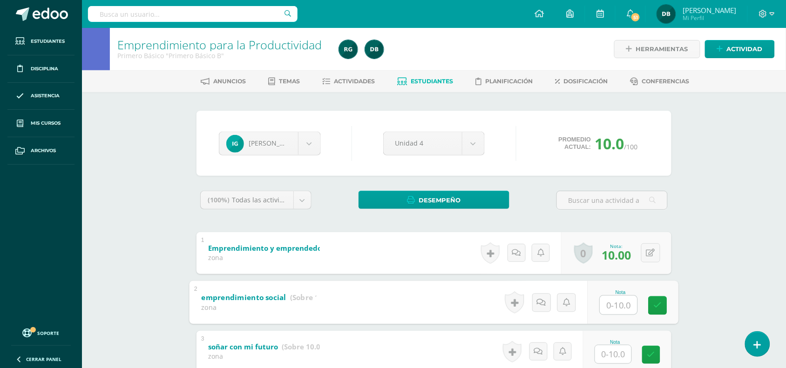
click at [614, 307] on input "text" at bounding box center [618, 304] width 37 height 19
type input "10"
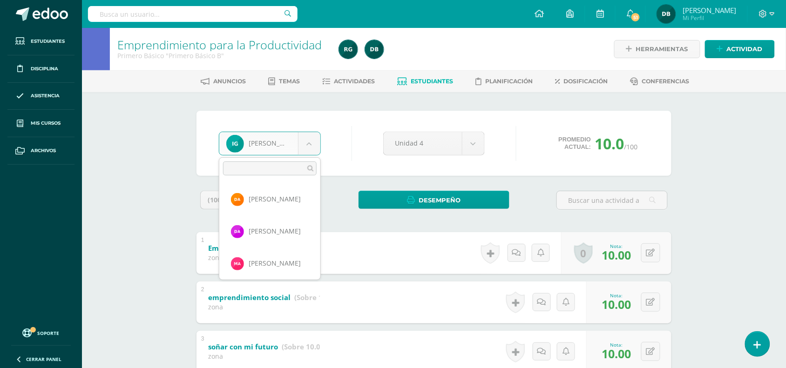
scroll to position [128, 0]
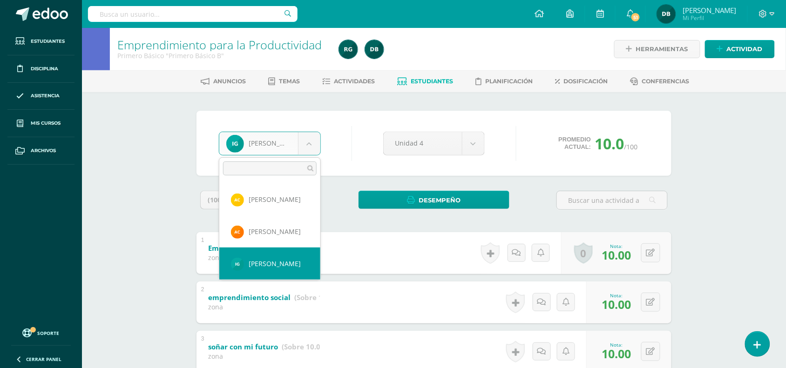
click at [310, 138] on body "Estudiantes Disciplina Asistencia Mis cursos Archivos Soporte Centro de ayuda Ú…" at bounding box center [393, 217] width 786 height 435
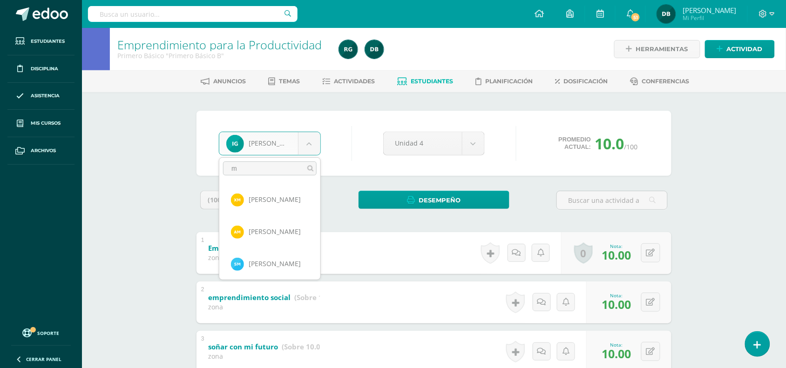
scroll to position [0, 0]
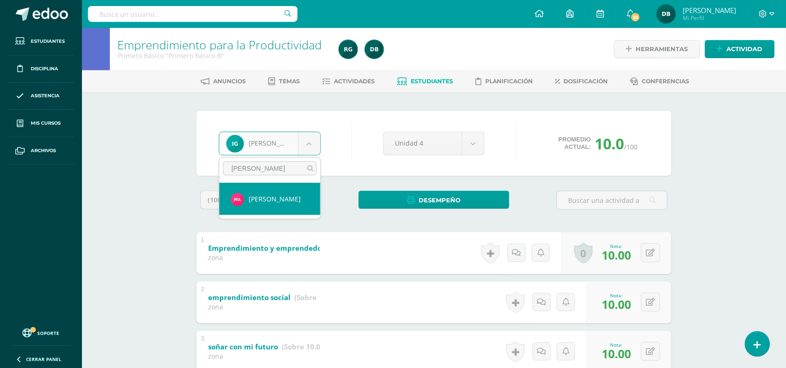
type input "[PERSON_NAME]"
select select "501"
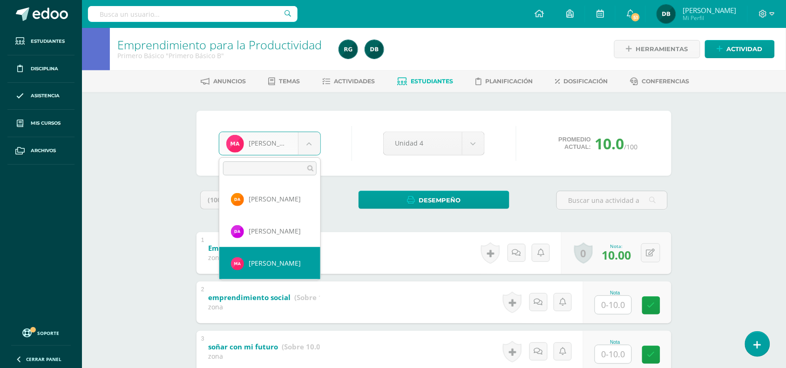
click at [312, 148] on body "Estudiantes Disciplina Asistencia Mis cursos Archivos Soporte Centro de ayuda Ú…" at bounding box center [393, 217] width 786 height 435
type input "ma"
select select "1250"
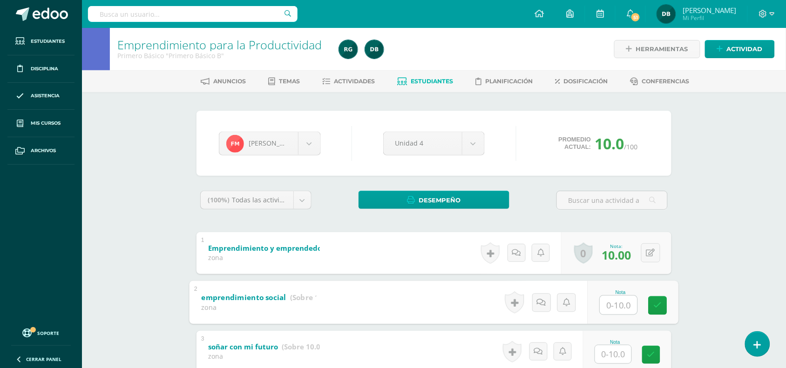
click at [618, 305] on input "text" at bounding box center [618, 304] width 37 height 19
type input "0"
click at [612, 303] on input "text" at bounding box center [618, 304] width 37 height 19
type input "10"
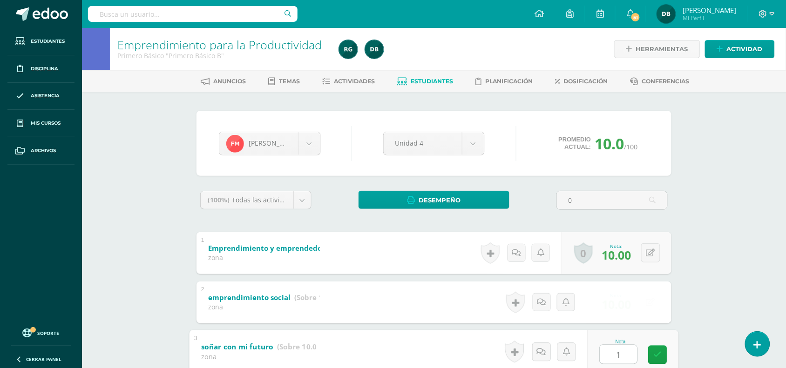
type input "10"
click at [306, 138] on body "Estudiantes Disciplina Asistencia Mis cursos Archivos Soporte Centro de ayuda Ú…" at bounding box center [393, 330] width 786 height 661
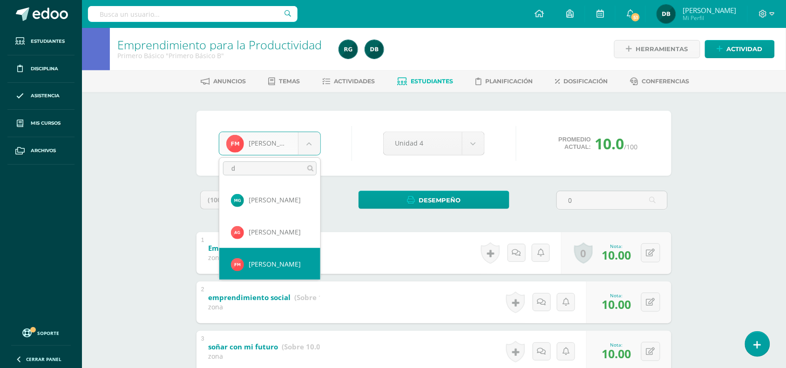
scroll to position [0, 0]
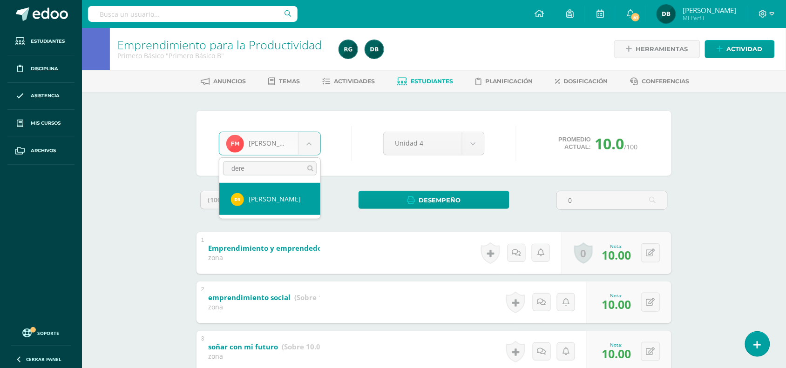
type input "dere"
select select "214"
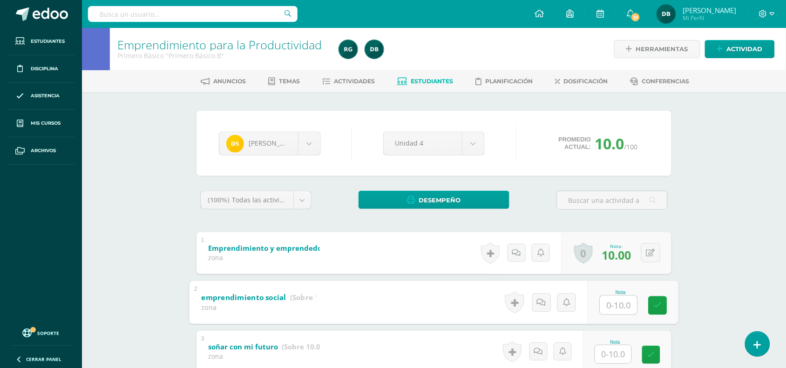
click at [613, 309] on input "text" at bounding box center [618, 304] width 37 height 19
type input "10"
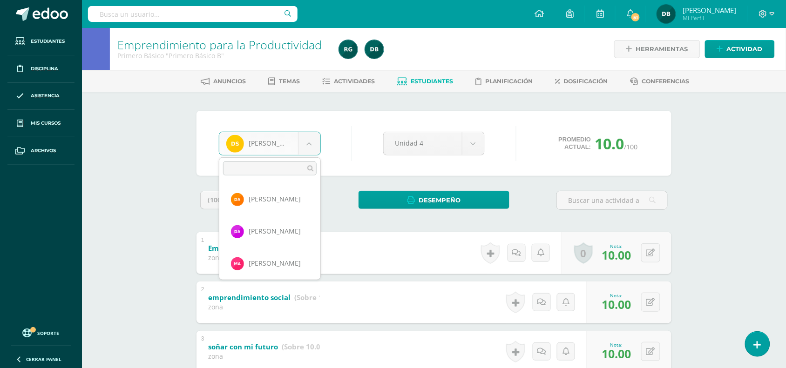
scroll to position [610, 0]
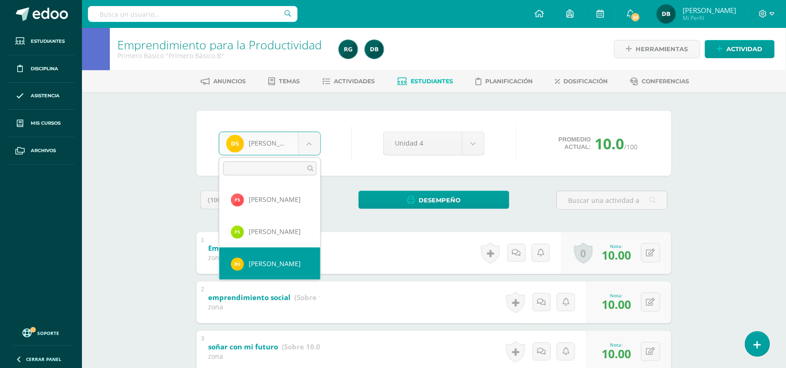
click at [302, 136] on body "Estudiantes Disciplina Asistencia Mis cursos Archivos Soporte Centro de ayuda Ú…" at bounding box center [393, 217] width 786 height 435
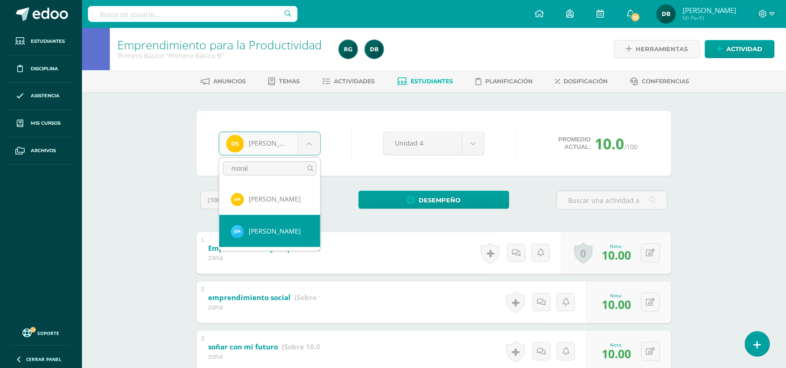
type input "moral"
select select "513"
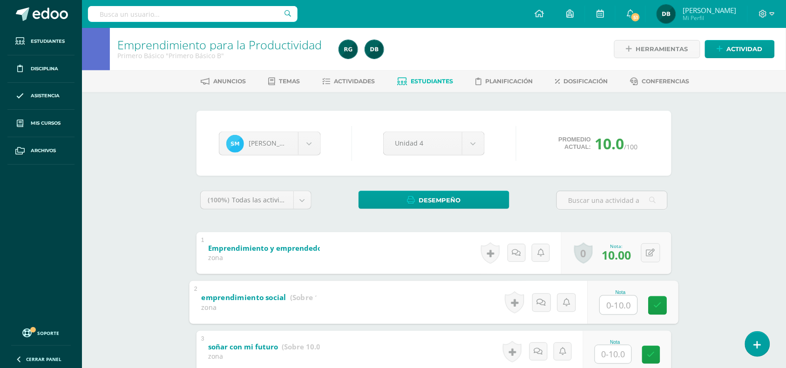
click at [615, 298] on input "text" at bounding box center [618, 304] width 37 height 19
type input "10"
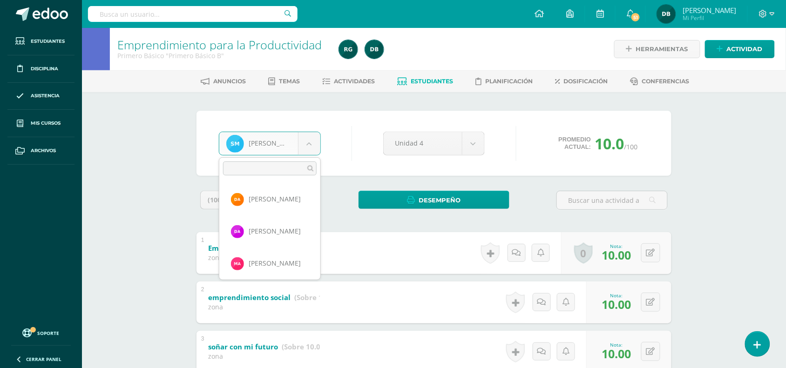
scroll to position [320, 0]
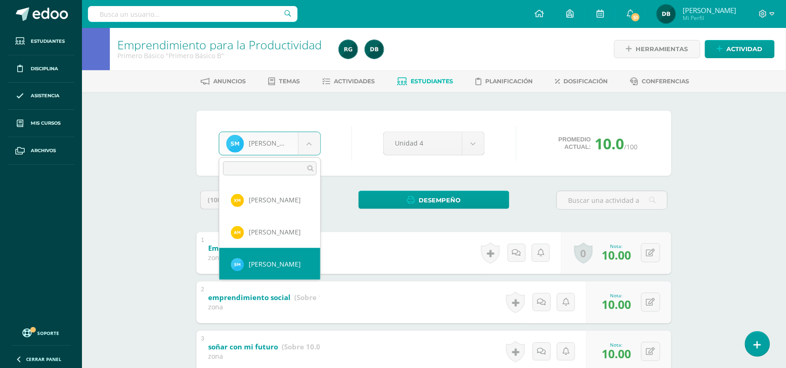
click at [316, 143] on body "Estudiantes Disciplina Asistencia Mis cursos Archivos Soporte Centro de ayuda Ú…" at bounding box center [393, 217] width 786 height 435
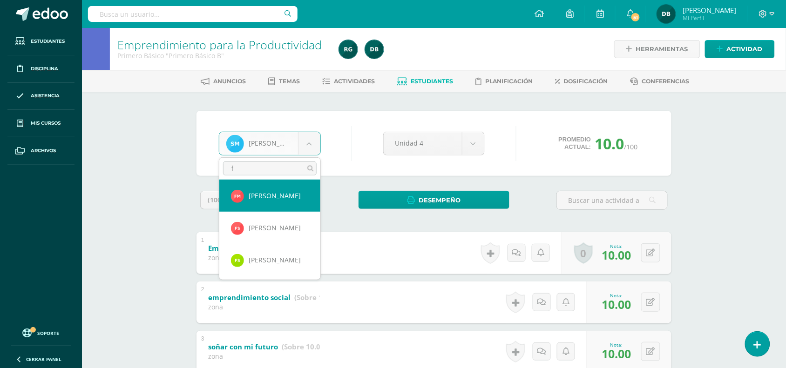
scroll to position [0, 0]
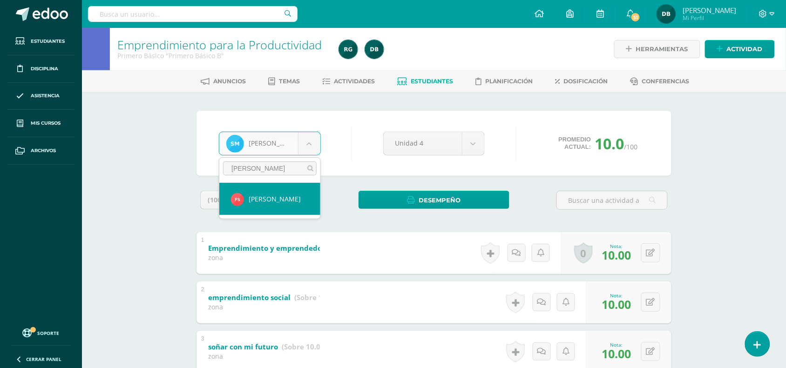
type input "[PERSON_NAME]"
select select "915"
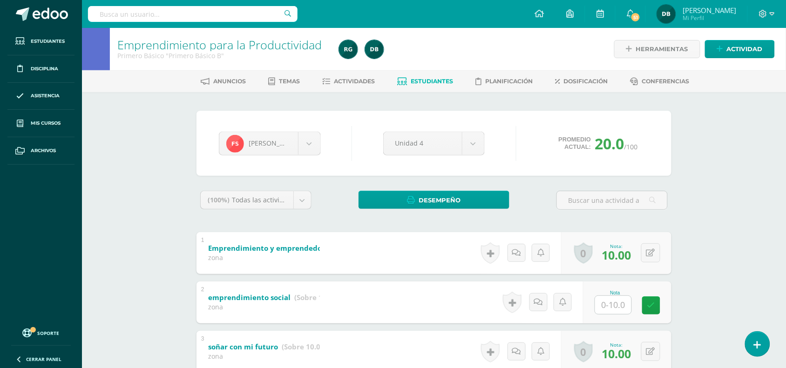
scroll to position [66, 0]
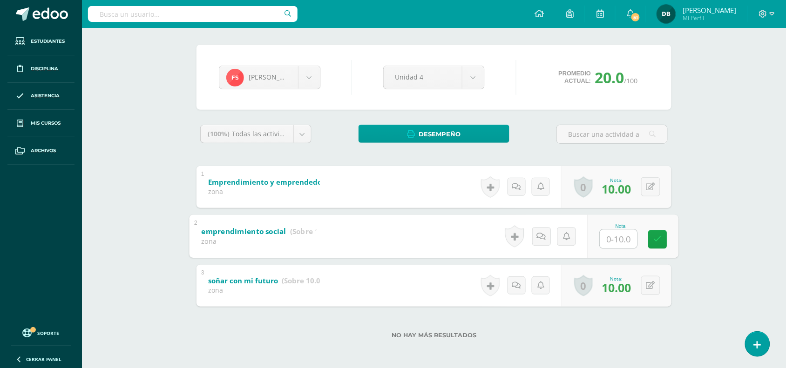
click at [611, 243] on input "text" at bounding box center [618, 238] width 37 height 19
type input "10"
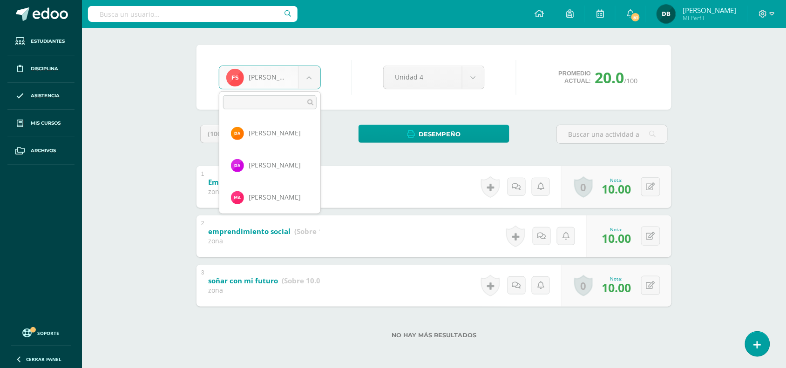
scroll to position [545, 0]
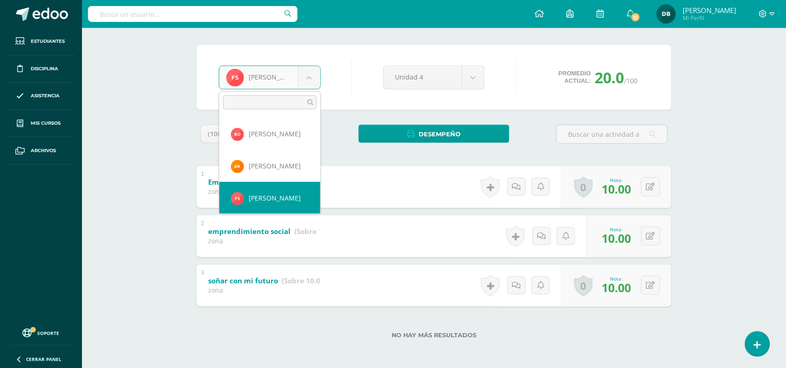
click at [306, 78] on body "Estudiantes Disciplina Asistencia Mis cursos Archivos Soporte Centro de ayuda Ú…" at bounding box center [393, 151] width 786 height 435
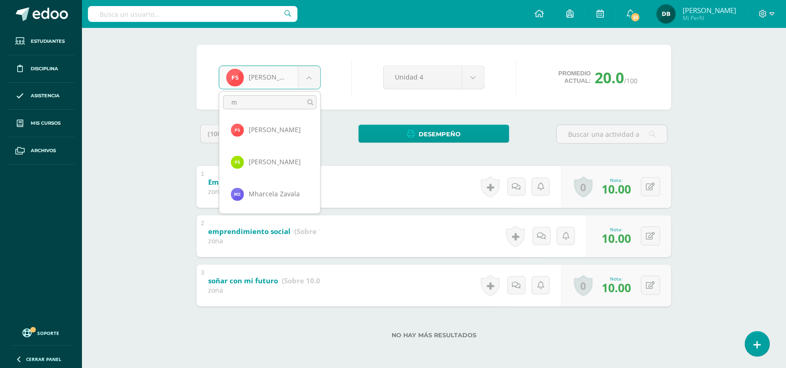
scroll to position [0, 0]
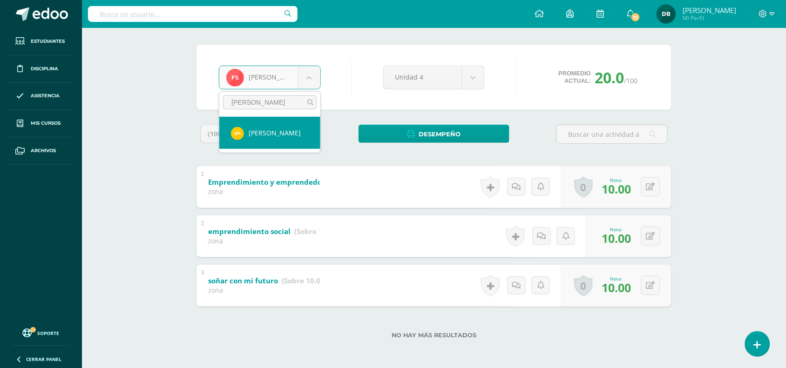
type input "[PERSON_NAME]"
select select "194"
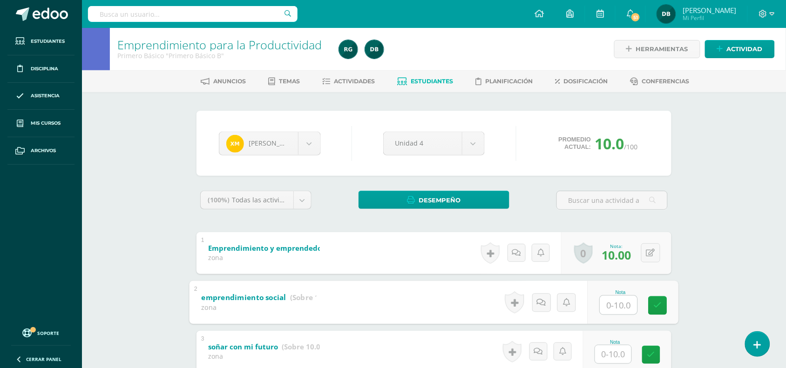
click at [627, 301] on input "text" at bounding box center [618, 304] width 37 height 19
type input "10"
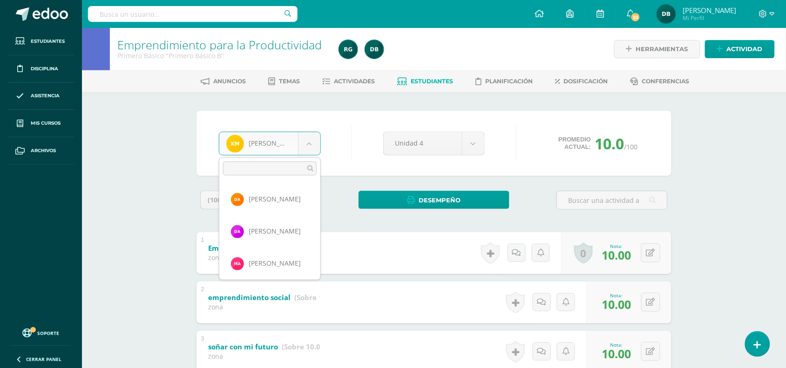
click at [308, 147] on body "Estudiantes Disciplina Asistencia Mis cursos Archivos Soporte Centro de ayuda Ú…" at bounding box center [393, 217] width 786 height 435
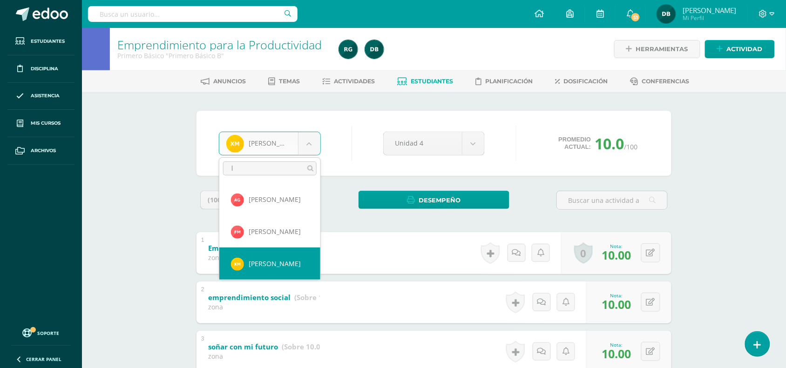
scroll to position [0, 0]
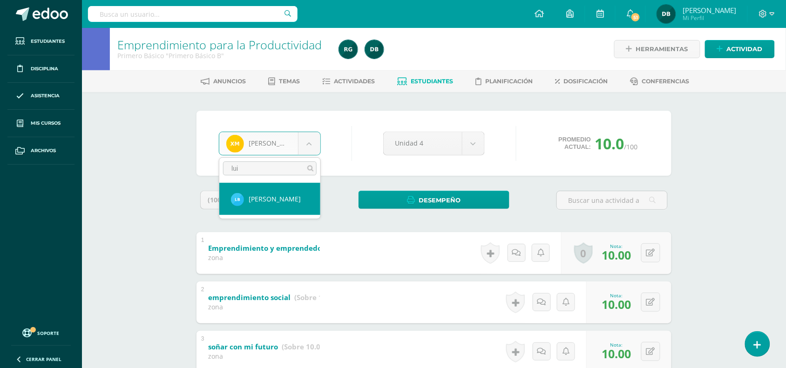
type input "[PERSON_NAME]"
select select "718"
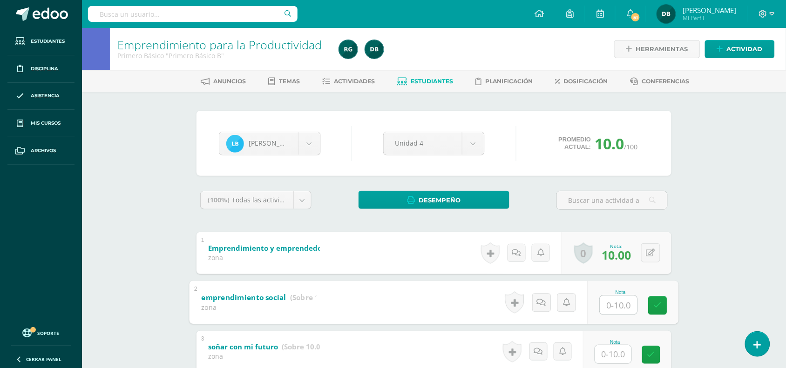
click at [620, 305] on input "text" at bounding box center [618, 304] width 37 height 19
type input "10"
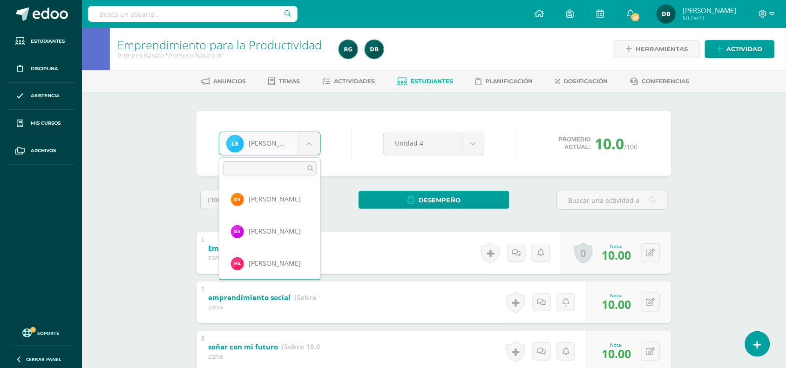
click at [309, 141] on body "Estudiantes Disciplina Asistencia Mis cursos Archivos Soporte Centro de ayuda Ú…" at bounding box center [393, 217] width 786 height 435
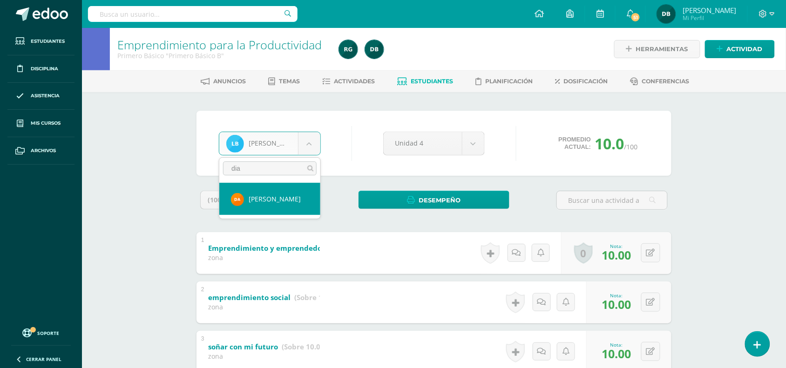
type input "dia"
select select "497"
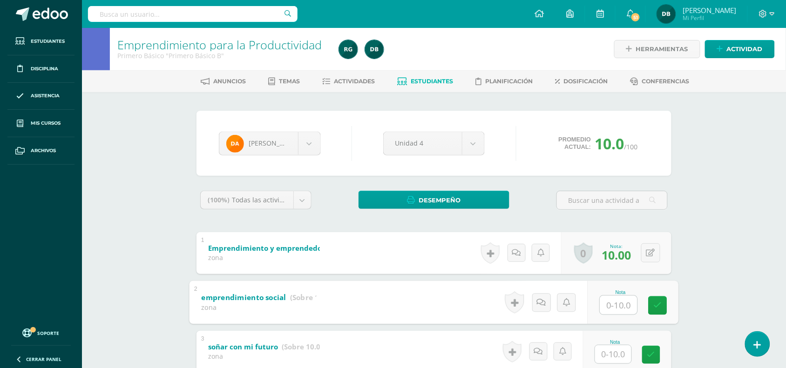
click at [614, 305] on input "text" at bounding box center [618, 304] width 37 height 19
type input "10"
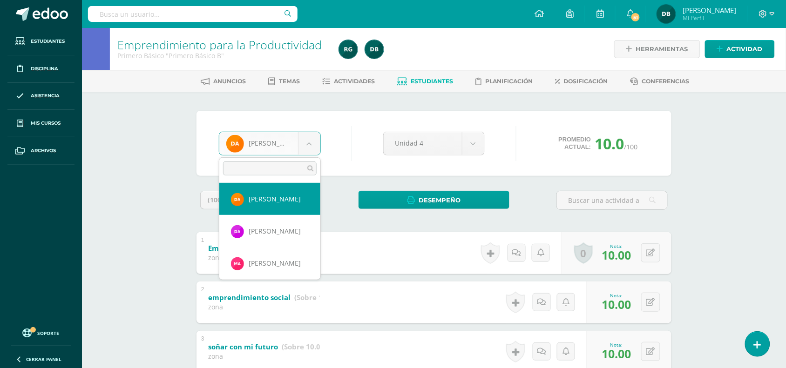
click at [316, 135] on body "Estudiantes Disciplina Asistencia Mis cursos Archivos Soporte Centro de ayuda Ú…" at bounding box center [393, 217] width 786 height 435
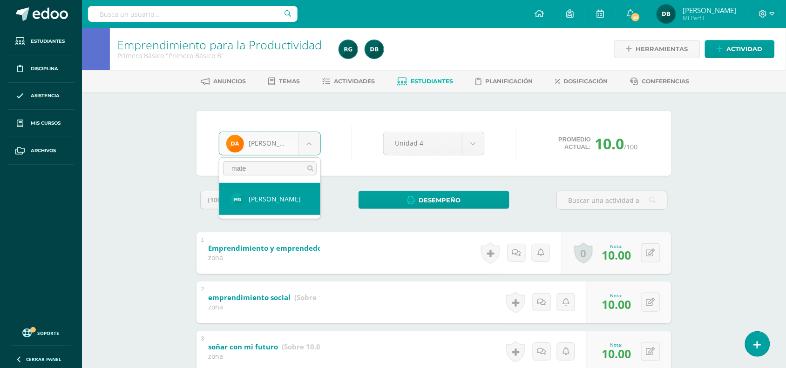
type input "mate"
select select "983"
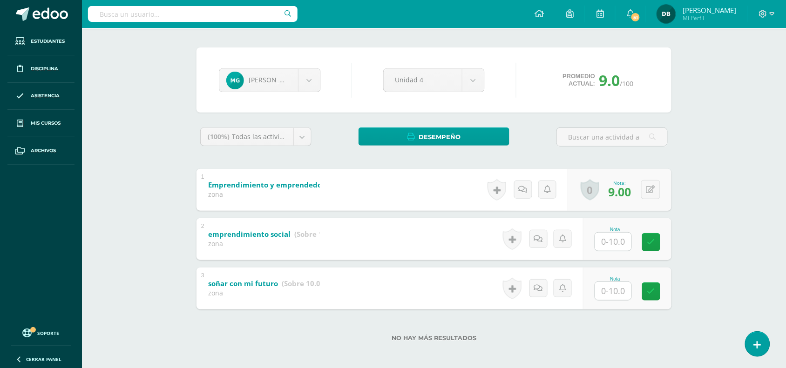
scroll to position [66, 0]
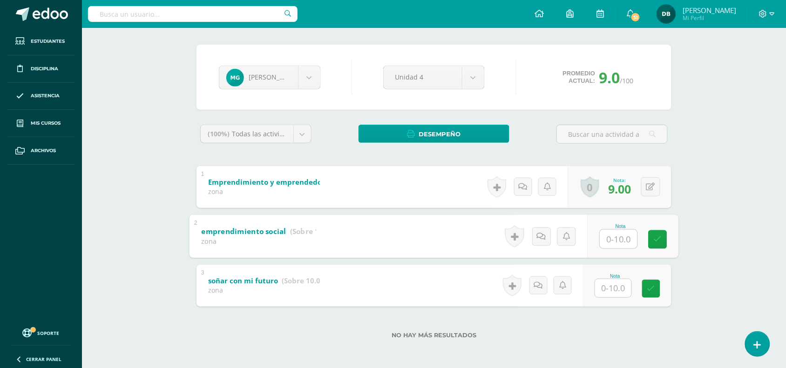
click at [618, 241] on input "text" at bounding box center [618, 238] width 37 height 19
type input "10"
type input "5"
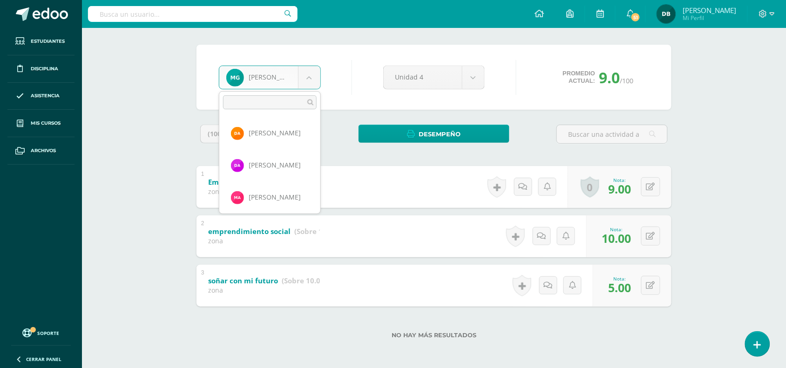
scroll to position [160, 0]
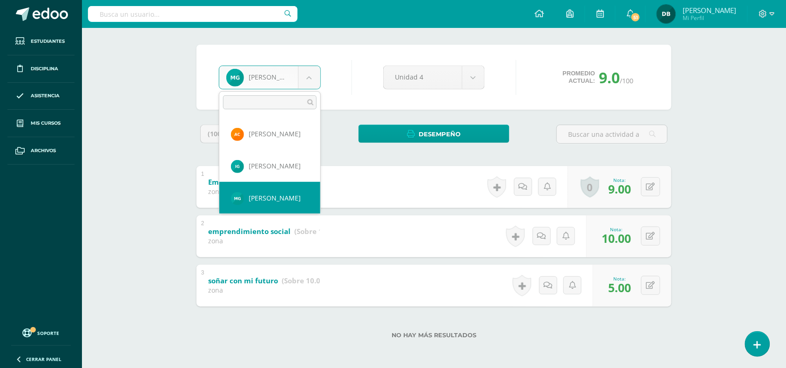
click at [305, 75] on body "Estudiantes Disciplina Asistencia Mis cursos Archivos Soporte Centro de ayuda Ú…" at bounding box center [393, 151] width 786 height 435
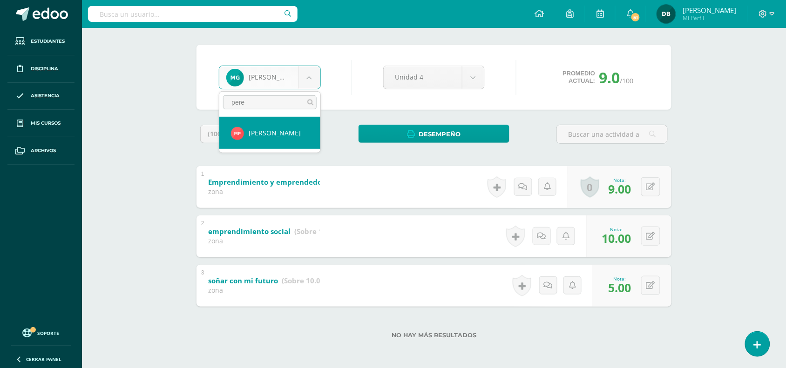
type input "pere"
select select "517"
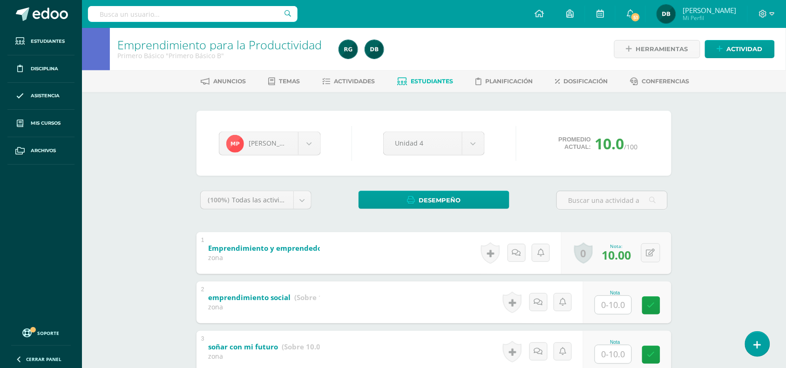
scroll to position [36, 0]
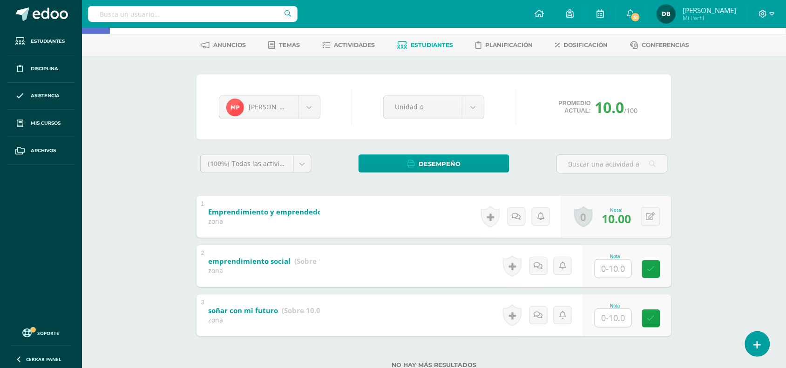
click at [624, 319] on input "text" at bounding box center [613, 318] width 36 height 18
type input "10"
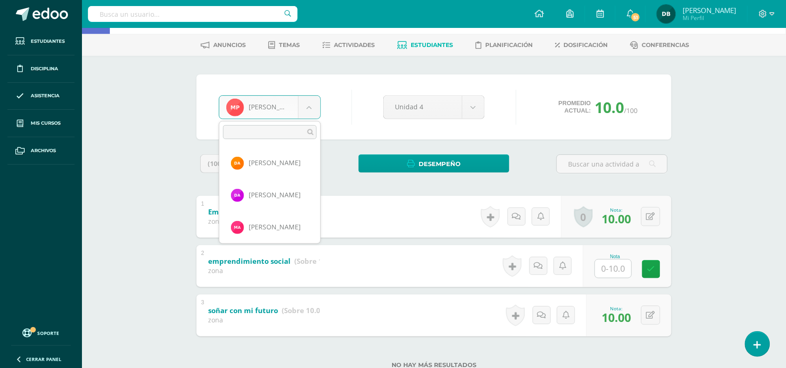
scroll to position [449, 0]
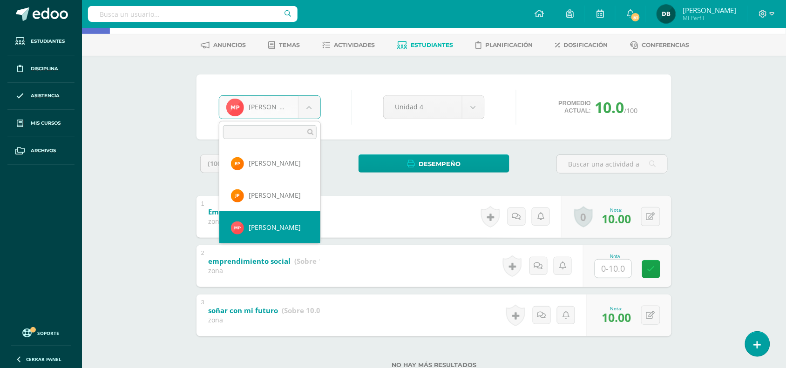
click at [308, 101] on body "Estudiantes Disciplina Asistencia Mis cursos Archivos Soporte Centro de ayuda Ú…" at bounding box center [393, 181] width 786 height 435
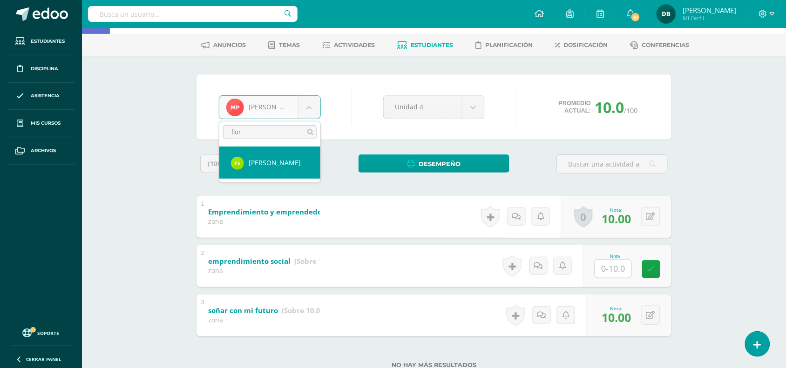
type input "flor"
select select "512"
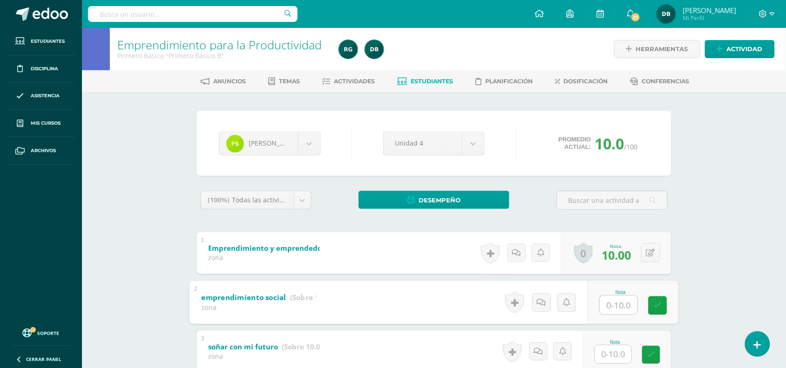
click at [624, 299] on input "text" at bounding box center [618, 304] width 37 height 19
type input "10"
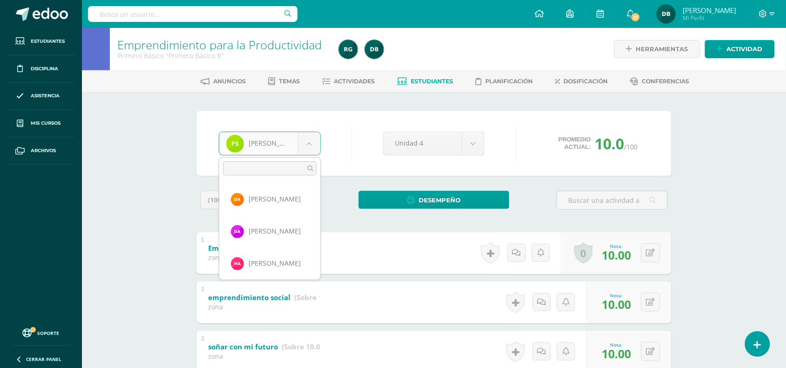
scroll to position [577, 0]
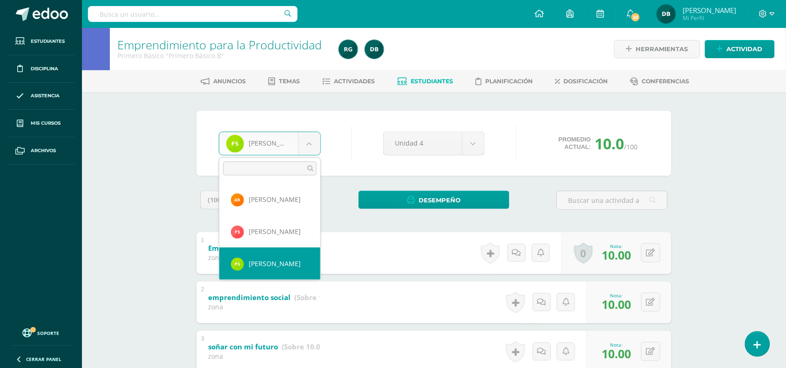
click at [313, 147] on body "Estudiantes Disciplina Asistencia Mis cursos Archivos Soporte Centro de ayuda Ú…" at bounding box center [393, 217] width 786 height 435
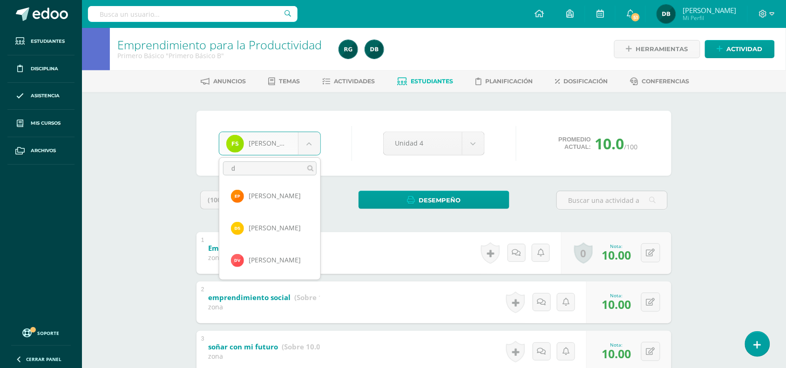
scroll to position [0, 0]
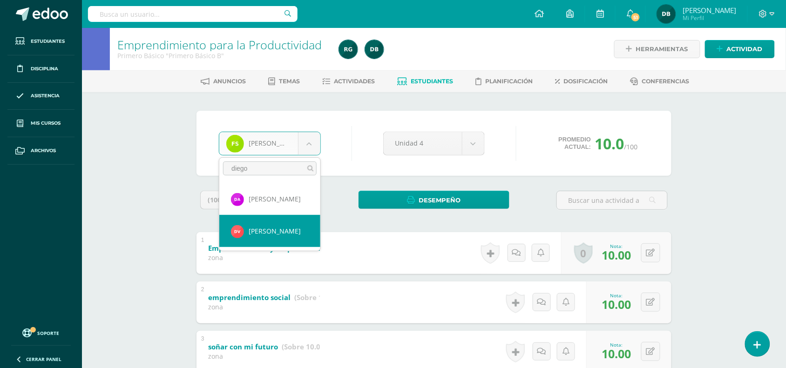
type input "diego"
select select "916"
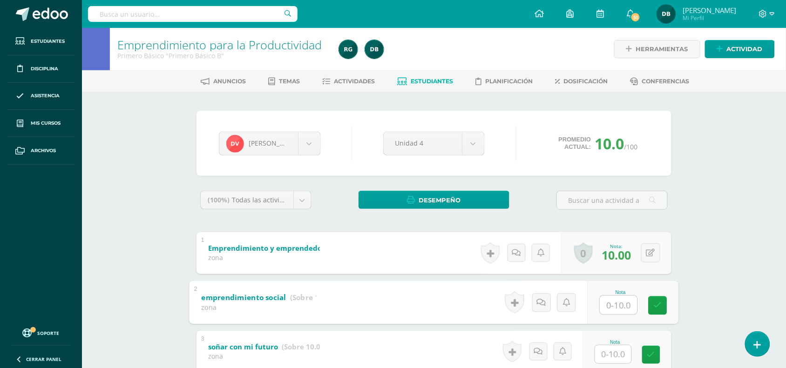
click at [618, 305] on input "text" at bounding box center [618, 304] width 37 height 19
type input "10"
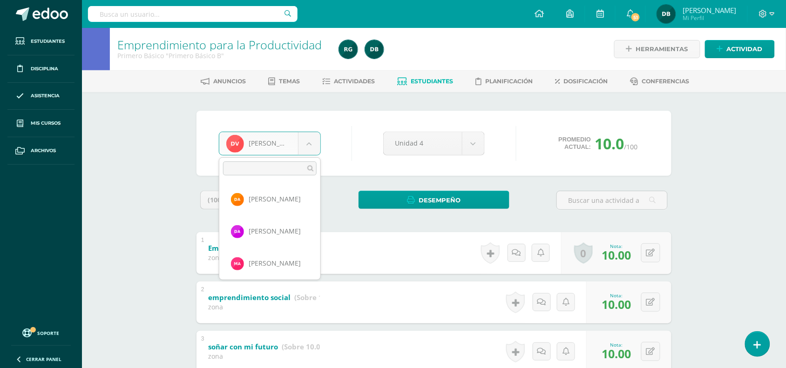
click at [315, 138] on body "Estudiantes Disciplina Asistencia Mis cursos Archivos Soporte Centro de ayuda Ú…" at bounding box center [393, 217] width 786 height 435
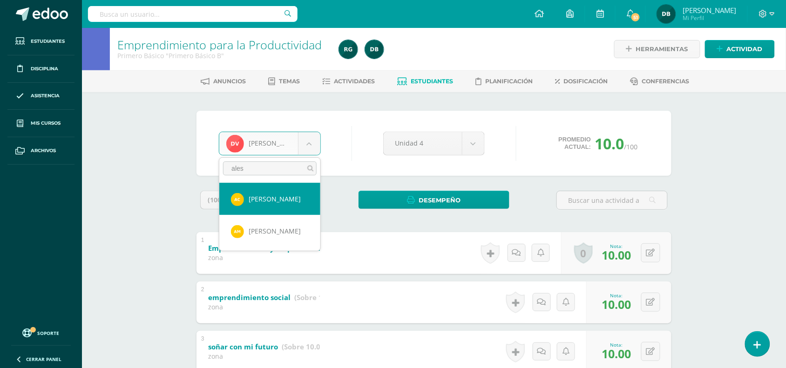
type input "ales"
select select "851"
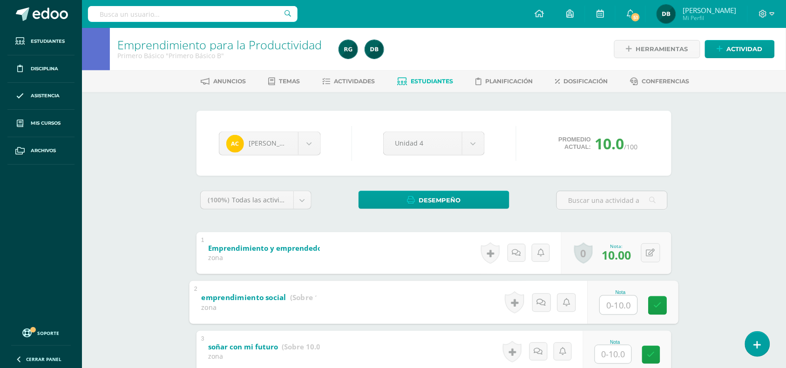
click at [626, 303] on input "text" at bounding box center [618, 304] width 37 height 19
type input "10"
